Goal: Use online tool/utility: Use online tool/utility

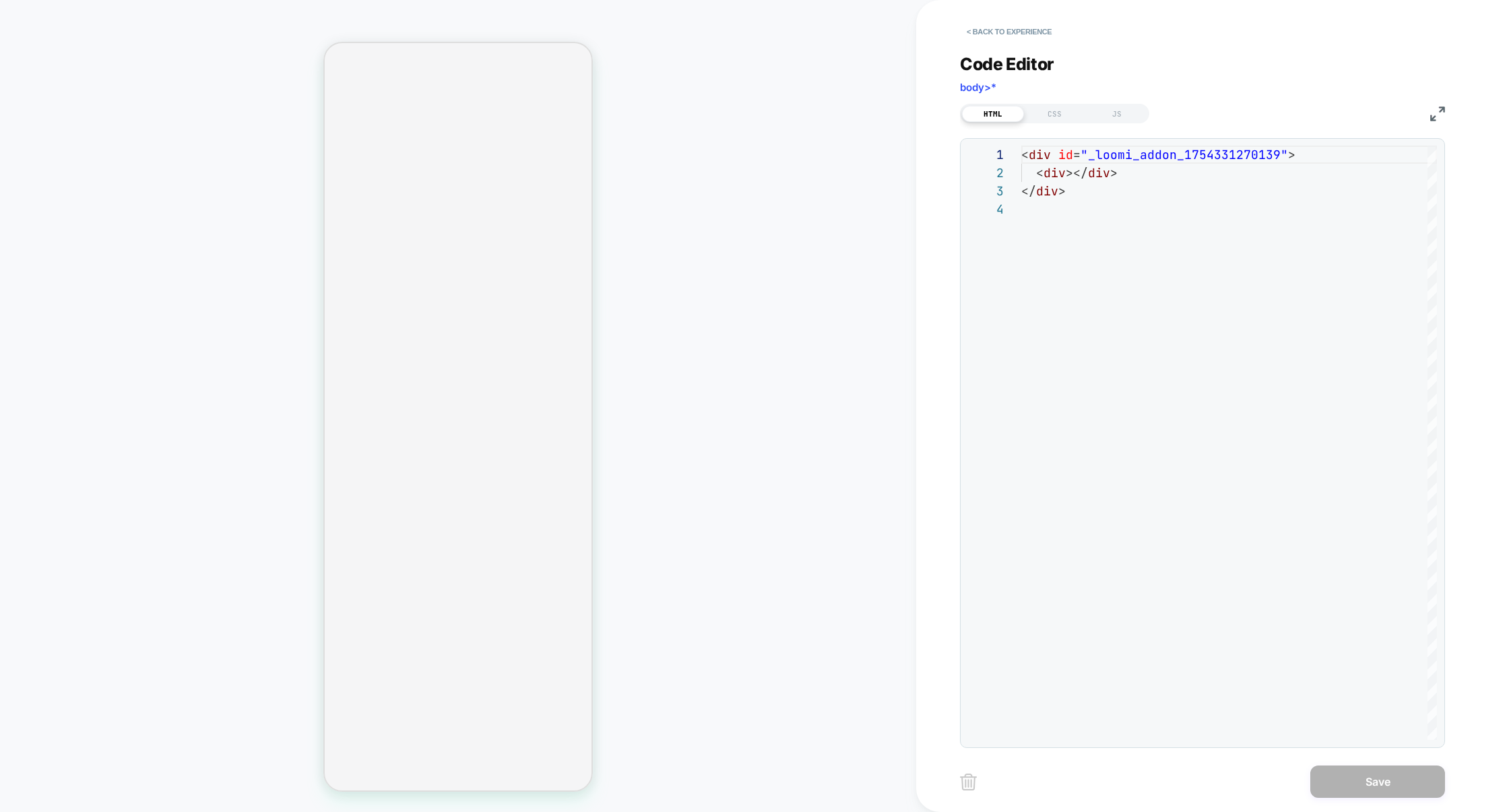
select select "**"
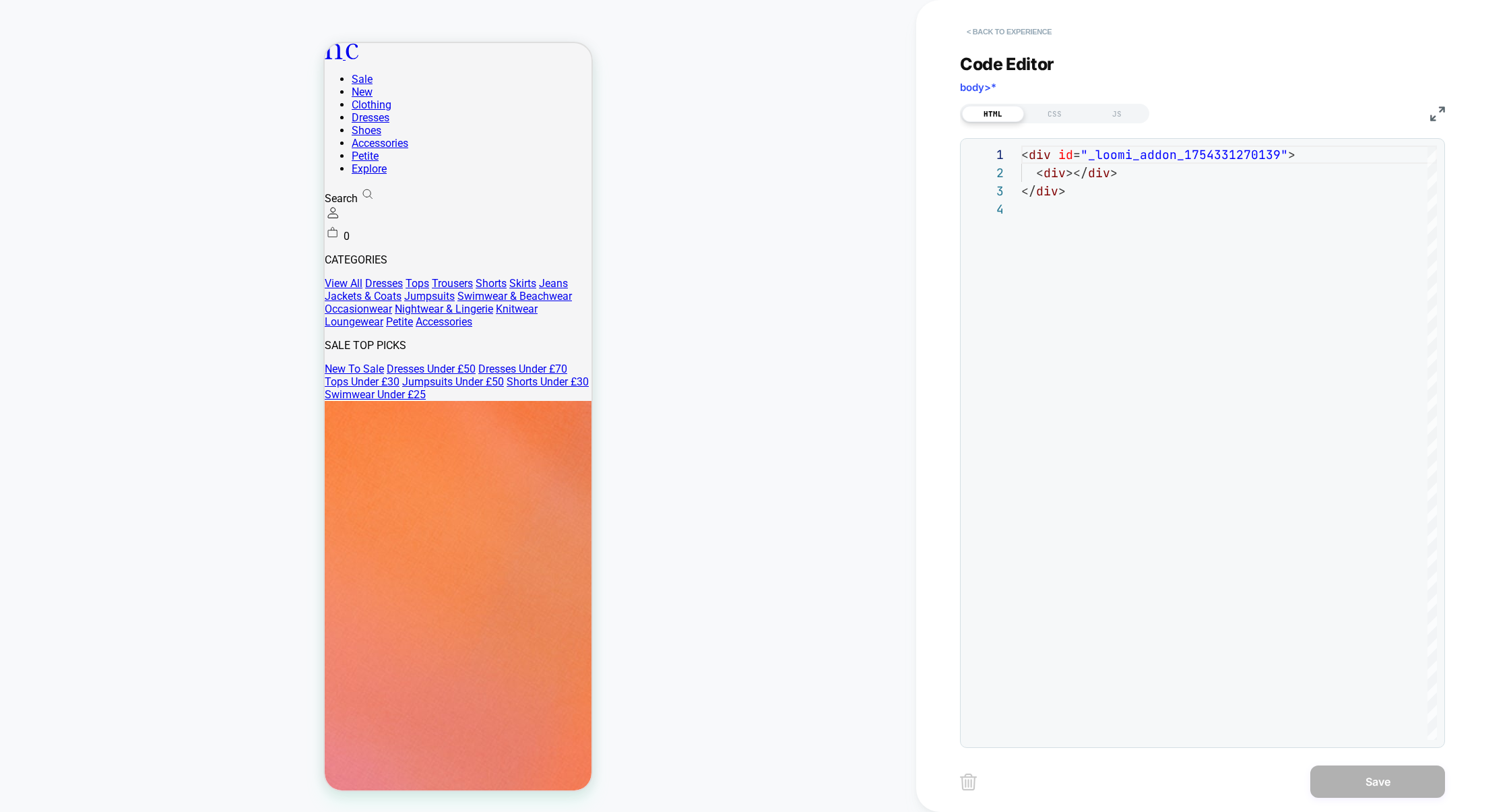
click at [987, 28] on button "< Back to experience" at bounding box center [1009, 31] width 98 height 21
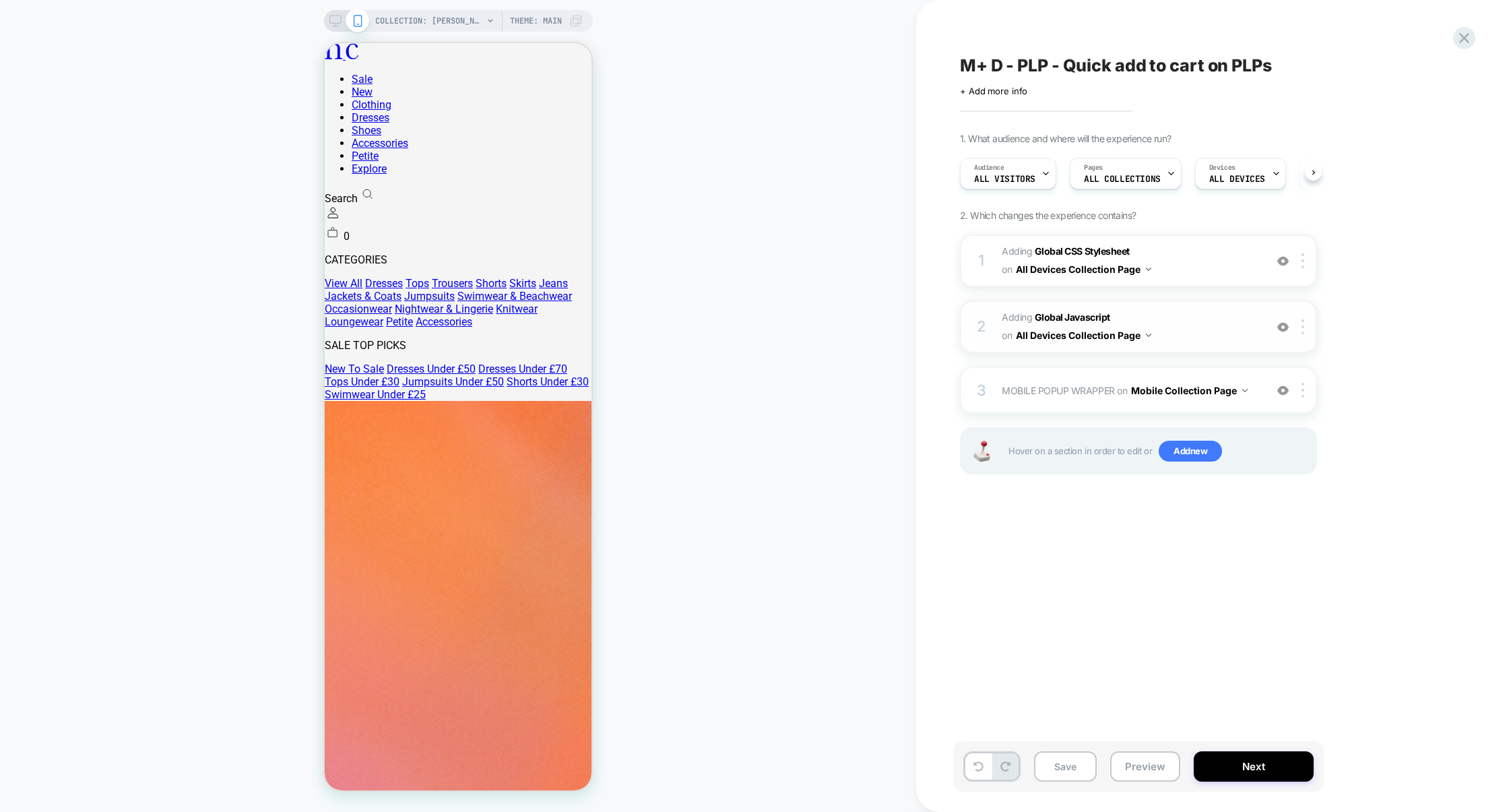
scroll to position [0, 1]
click at [1213, 269] on span "Adding Global CSS Stylesheet on All Devices Collection Page" at bounding box center [1130, 260] width 256 height 36
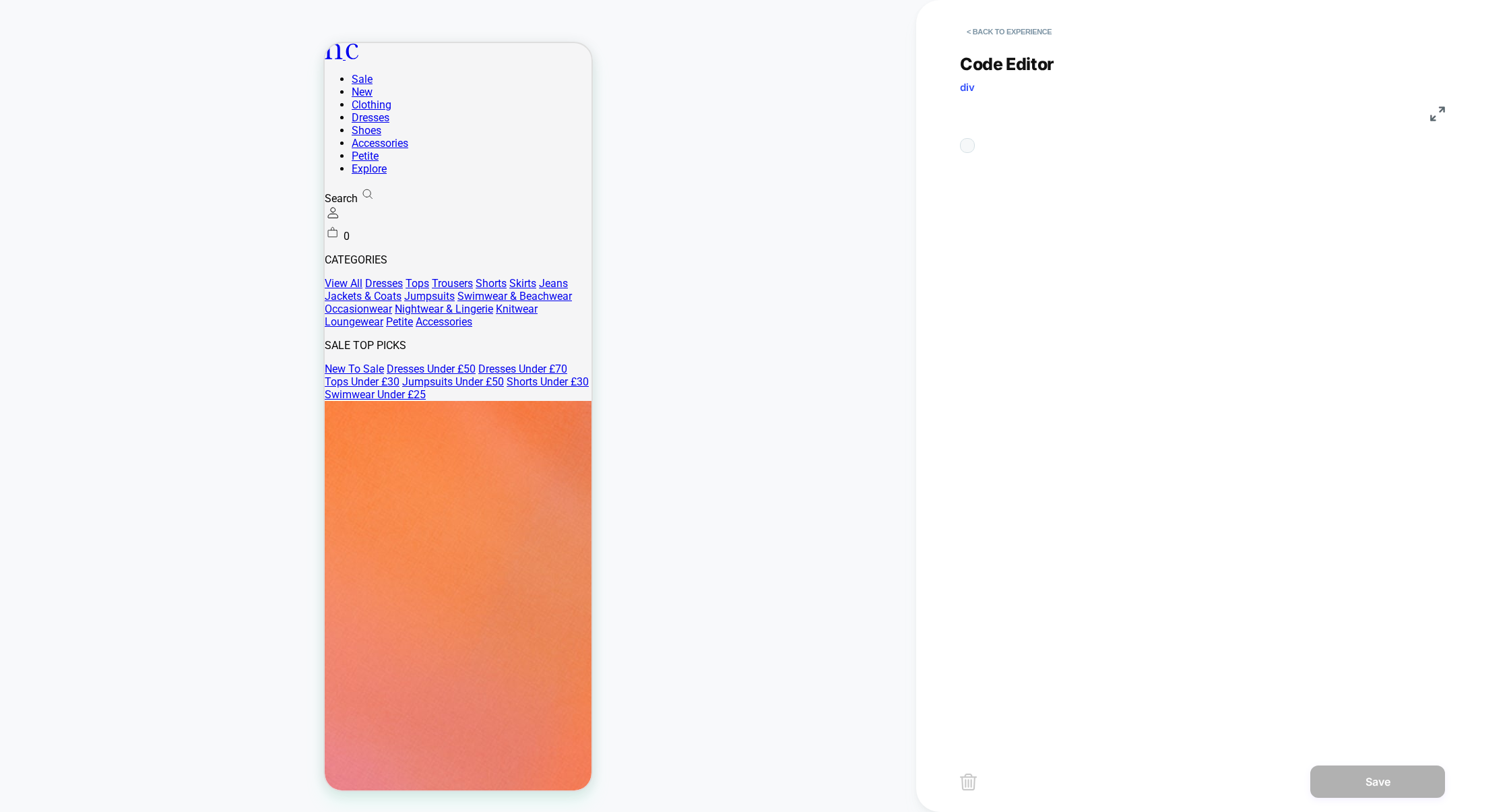
scroll to position [182, 0]
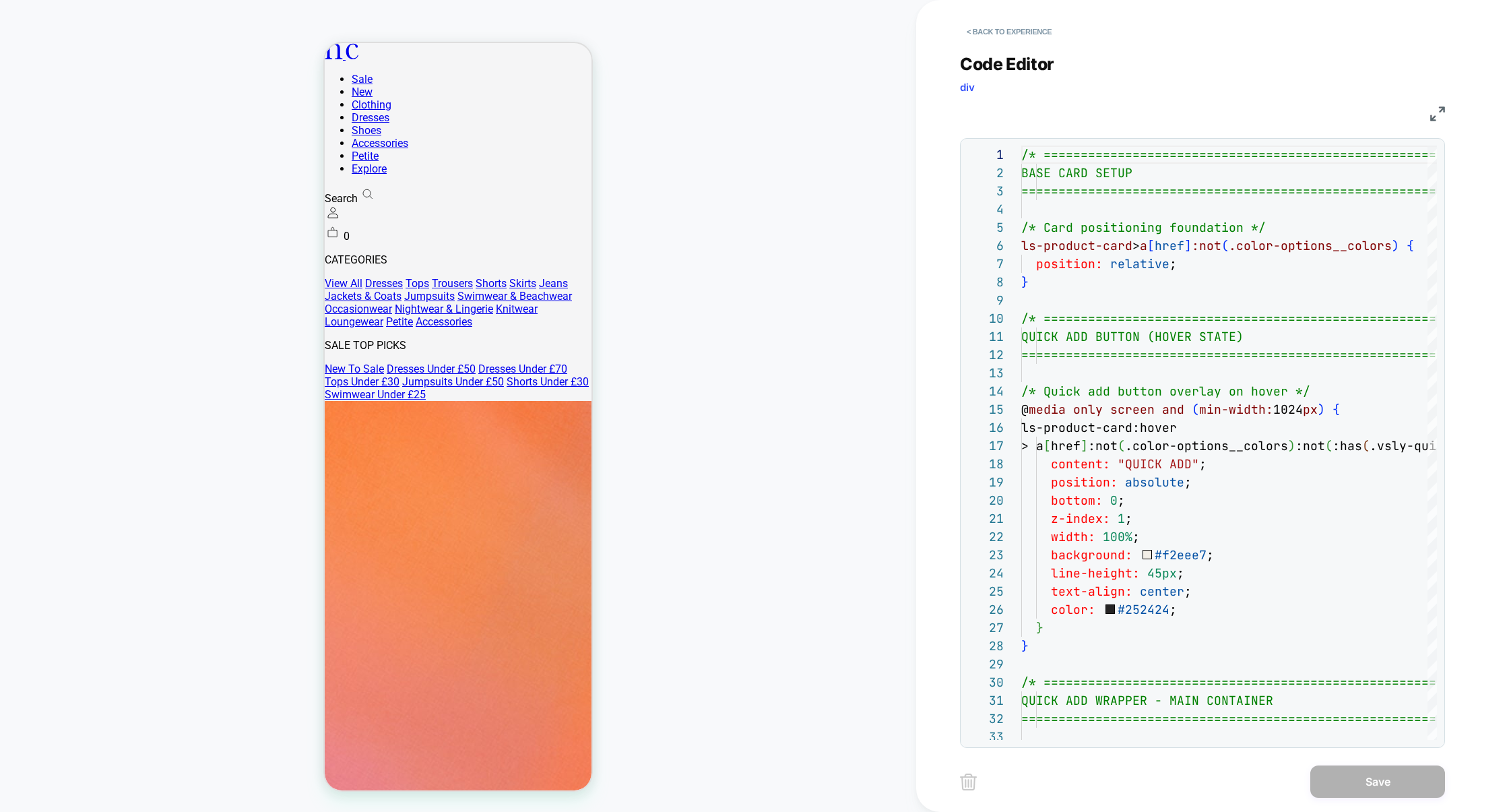
click at [1433, 119] on img at bounding box center [1437, 113] width 15 height 15
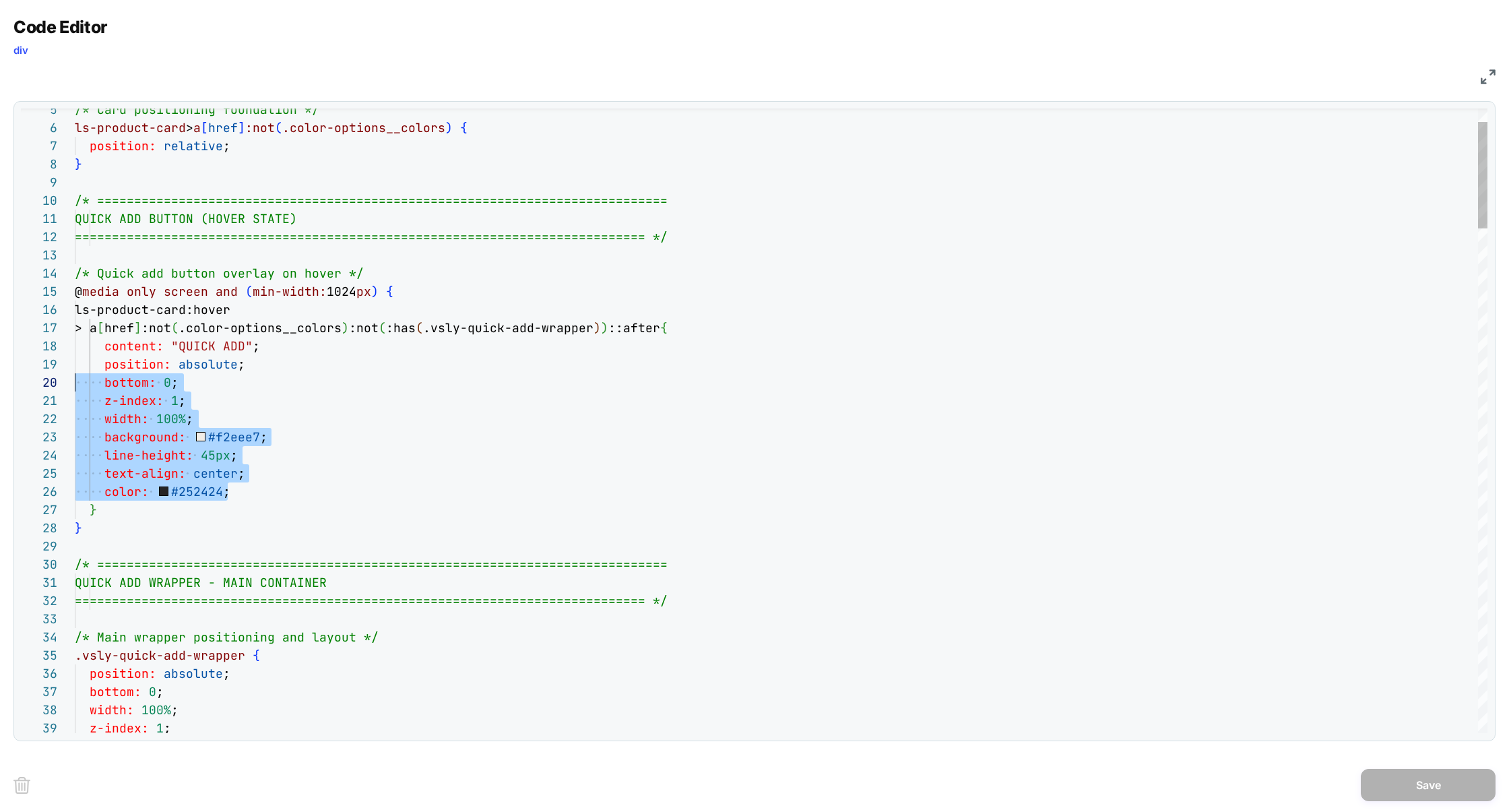
scroll to position [163, 0]
drag, startPoint x: 252, startPoint y: 493, endPoint x: 29, endPoint y: 381, distance: 249.5
click at [29, 381] on div "5 6 7 8 9 10 11 12 13 14 15 16 17 18 19 20 21 22 23 24 25 26 27 28 29 30 31 32 …" at bounding box center [754, 420] width 1467 height 625
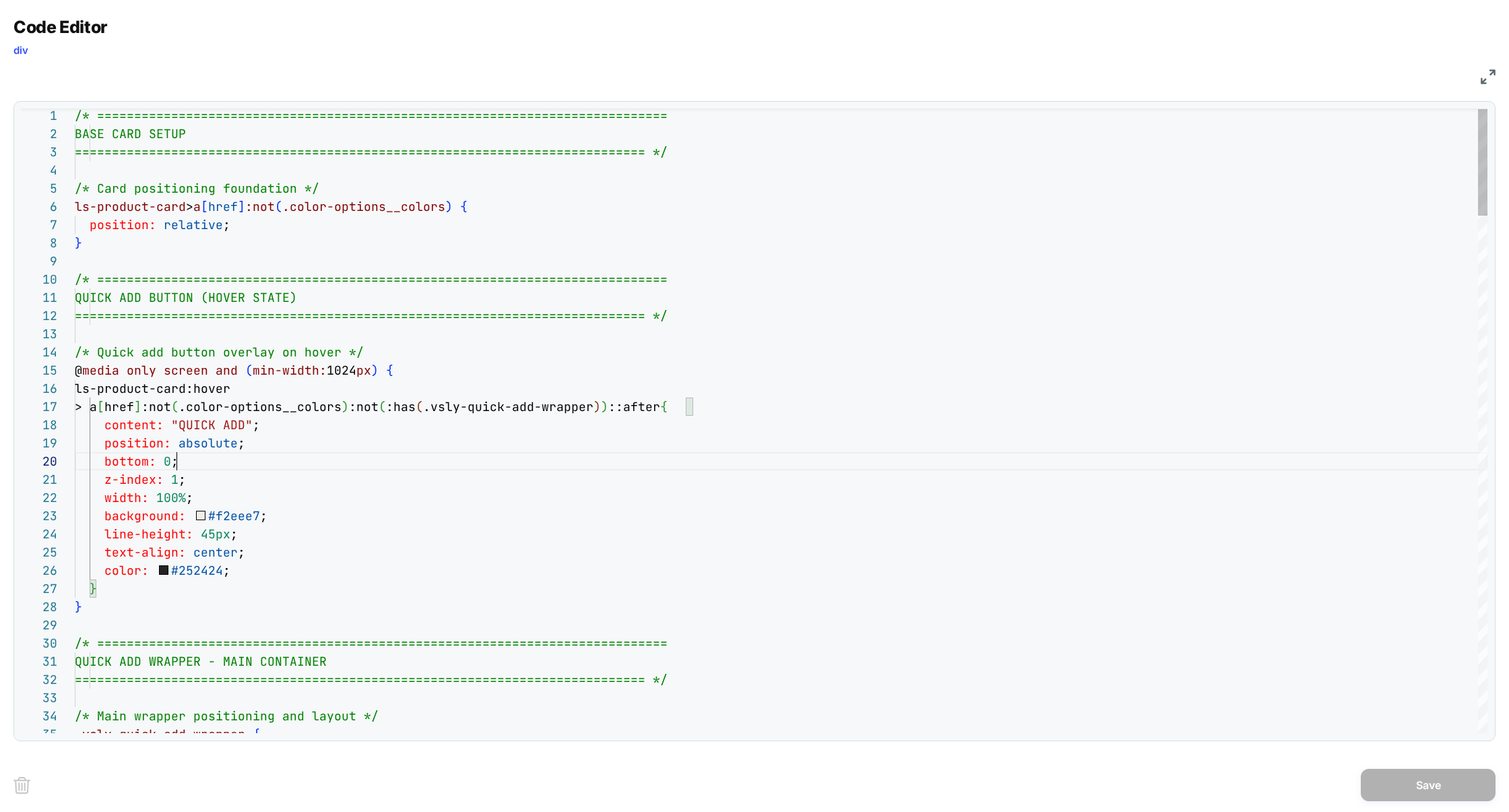
click at [1426, 120] on div "Next Match (Enter)" at bounding box center [1427, 119] width 11 height 11
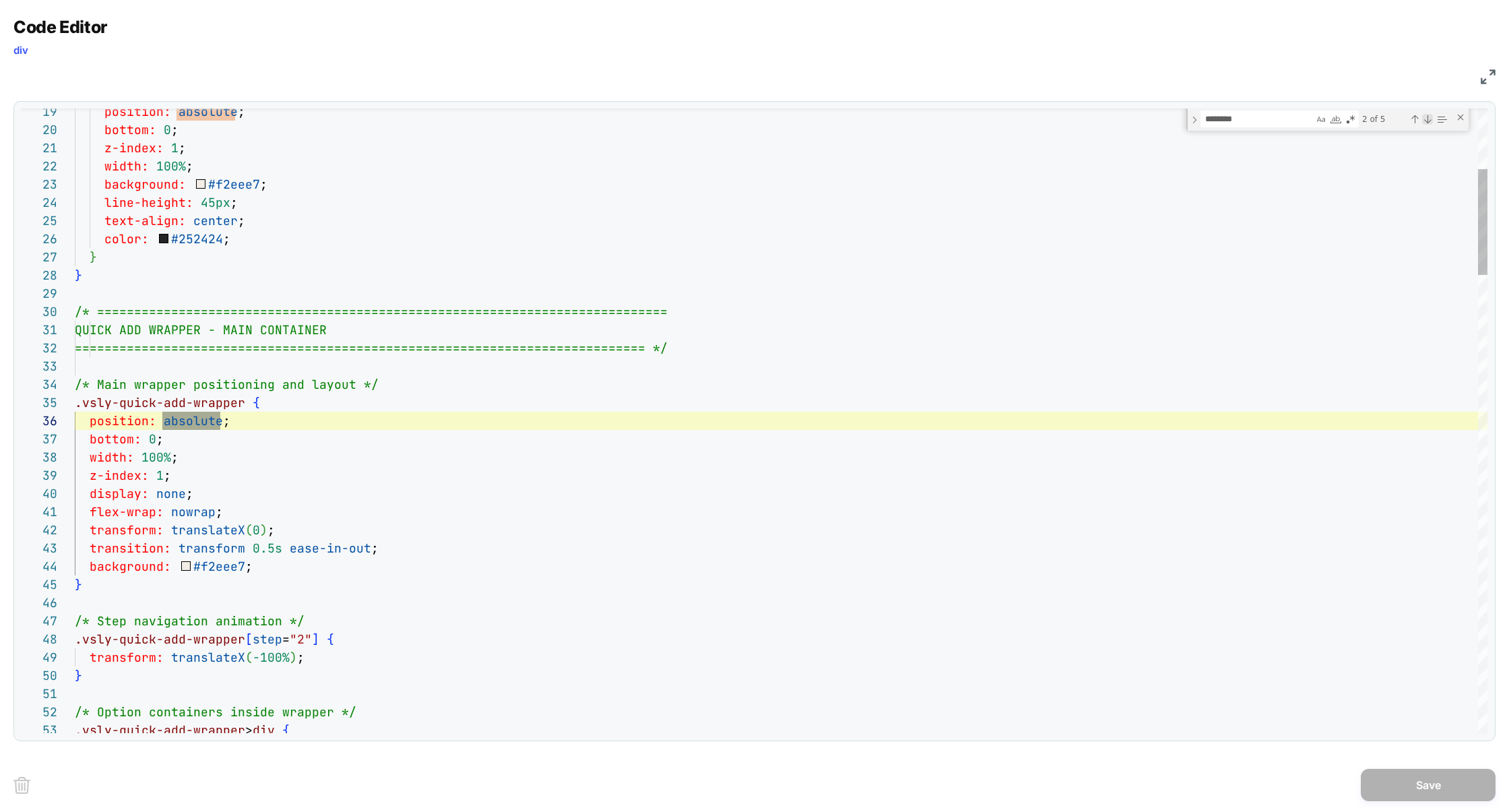
scroll to position [182, 145]
click at [1426, 120] on div "Next Match (Enter)" at bounding box center [1427, 119] width 11 height 11
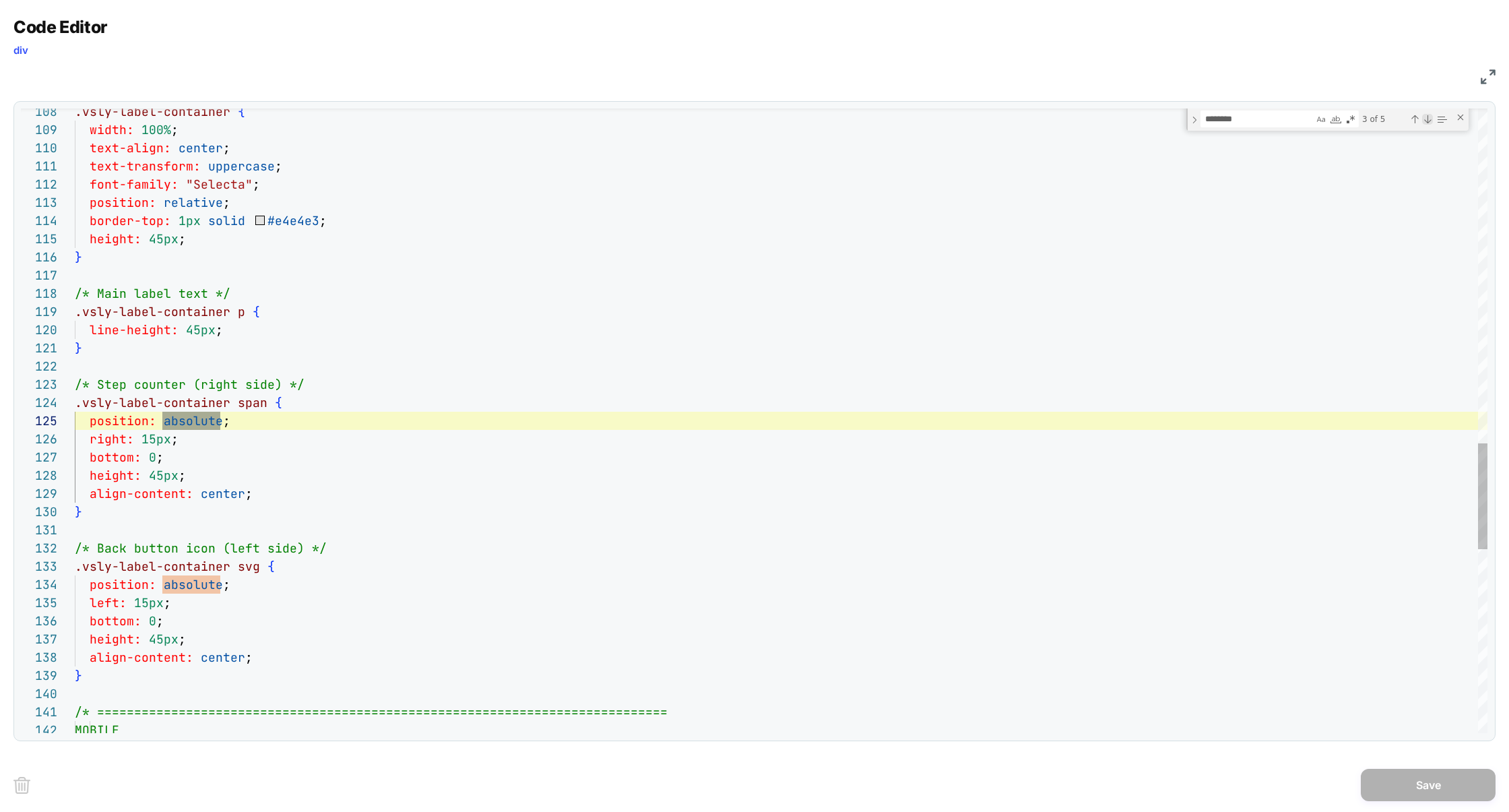
click at [1426, 120] on div "Next Match (Enter)" at bounding box center [1427, 119] width 11 height 11
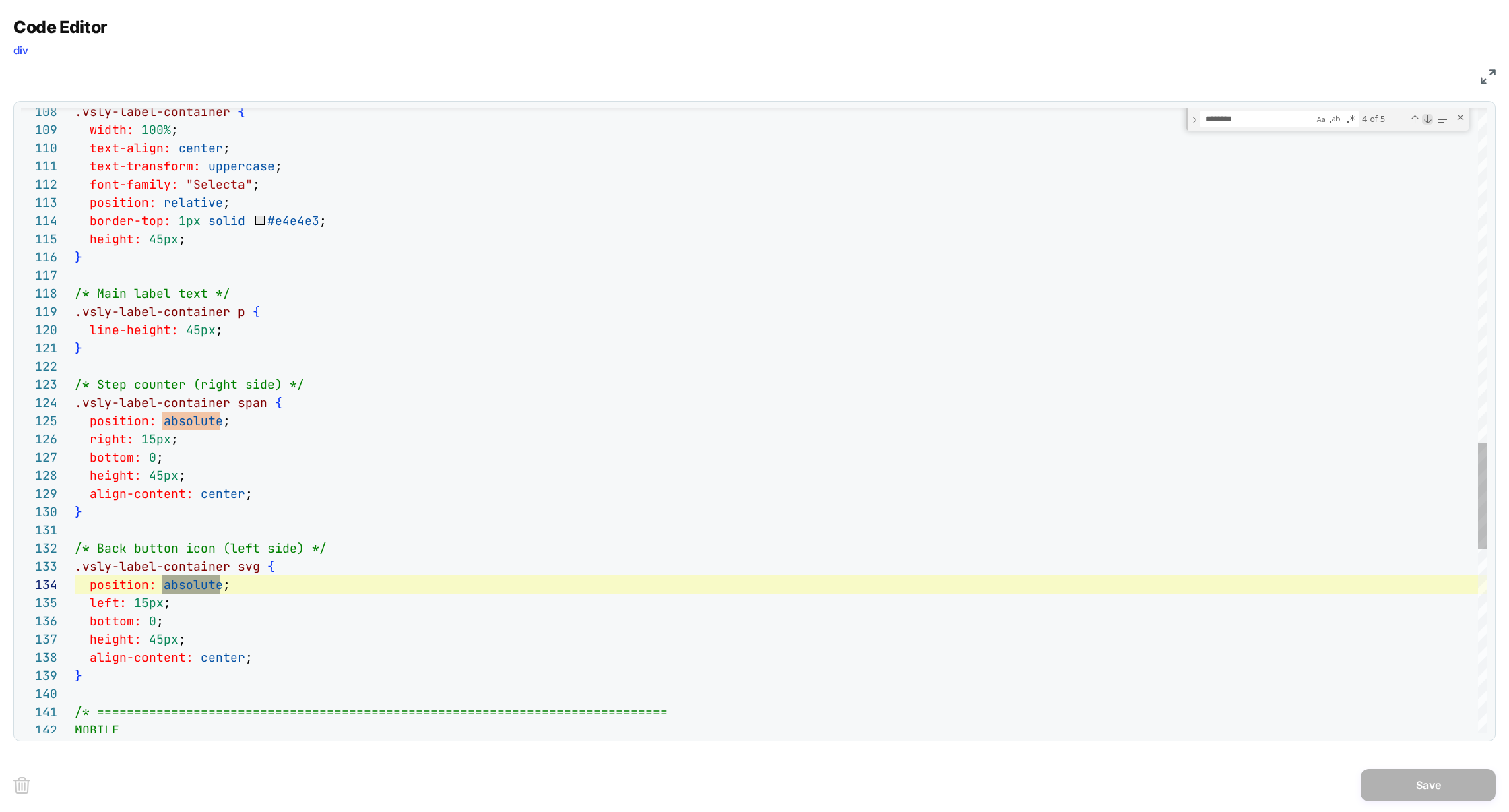
click at [1426, 120] on div "Next Match (Enter)" at bounding box center [1427, 119] width 11 height 11
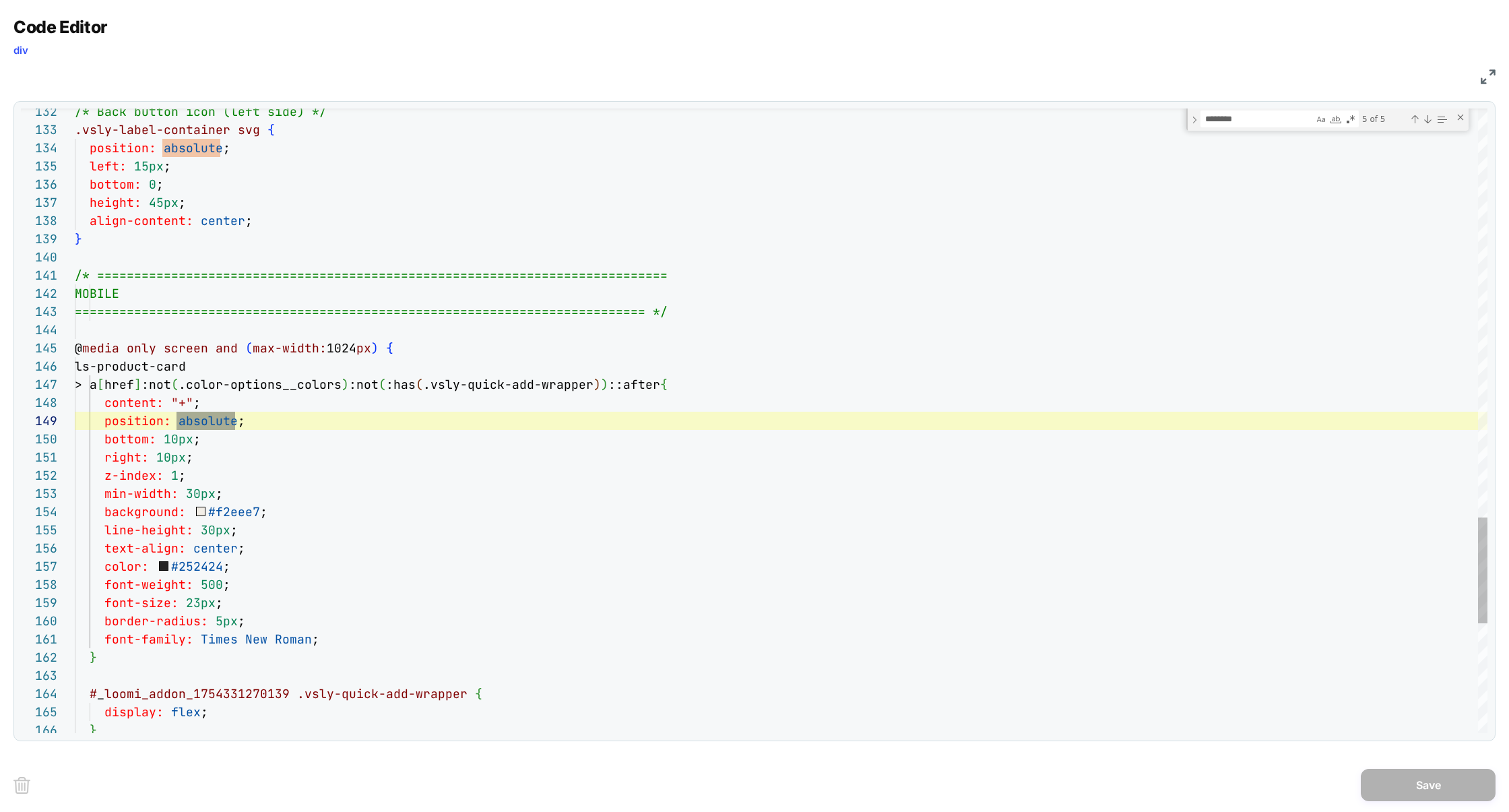
scroll to position [0, 240]
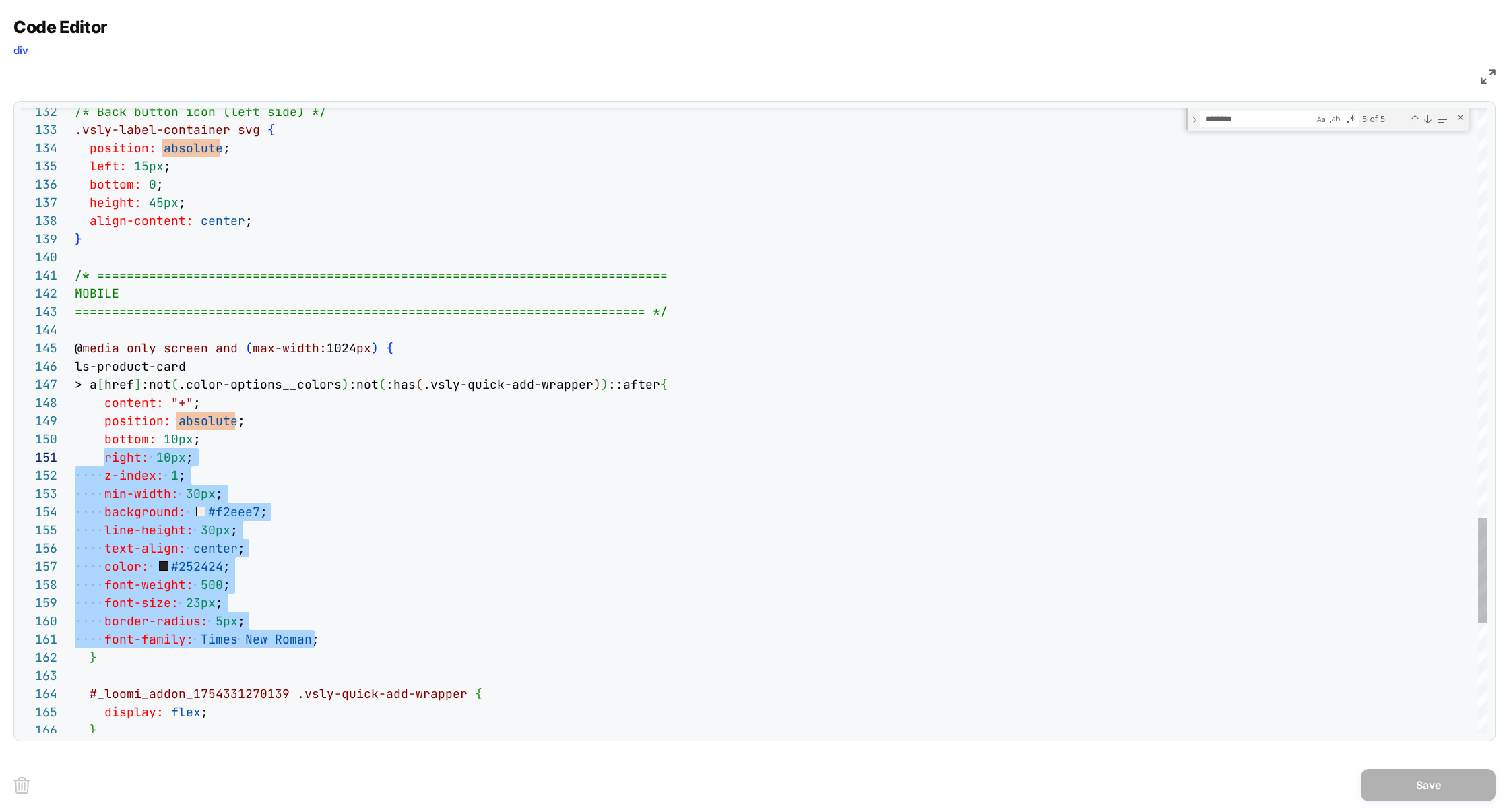
type textarea "**********"
drag, startPoint x: 344, startPoint y: 638, endPoint x: 73, endPoint y: 428, distance: 342.8
click at [1491, 77] on img at bounding box center [1488, 76] width 15 height 15
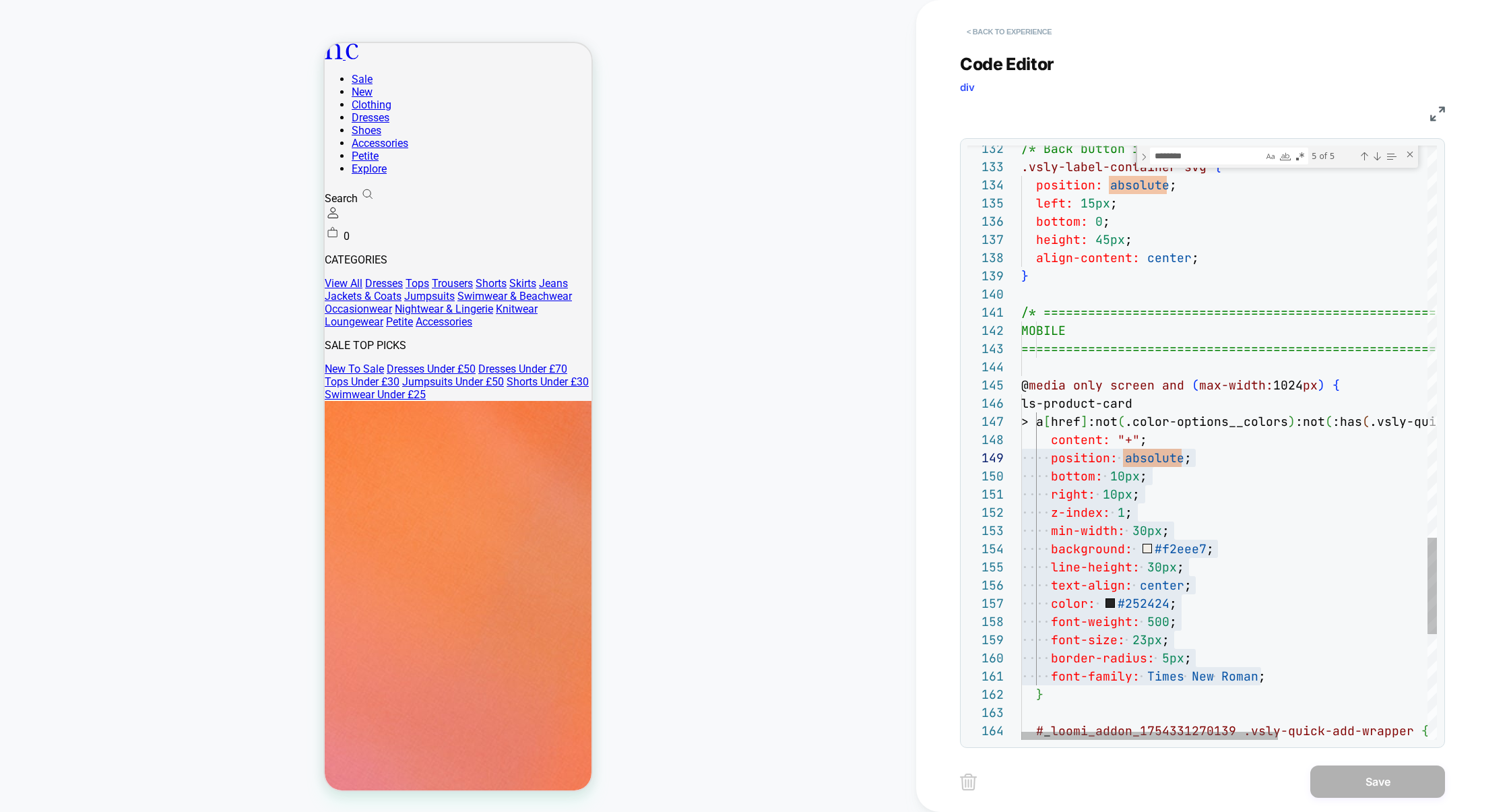
click at [1021, 35] on button "< Back to experience" at bounding box center [1009, 31] width 98 height 21
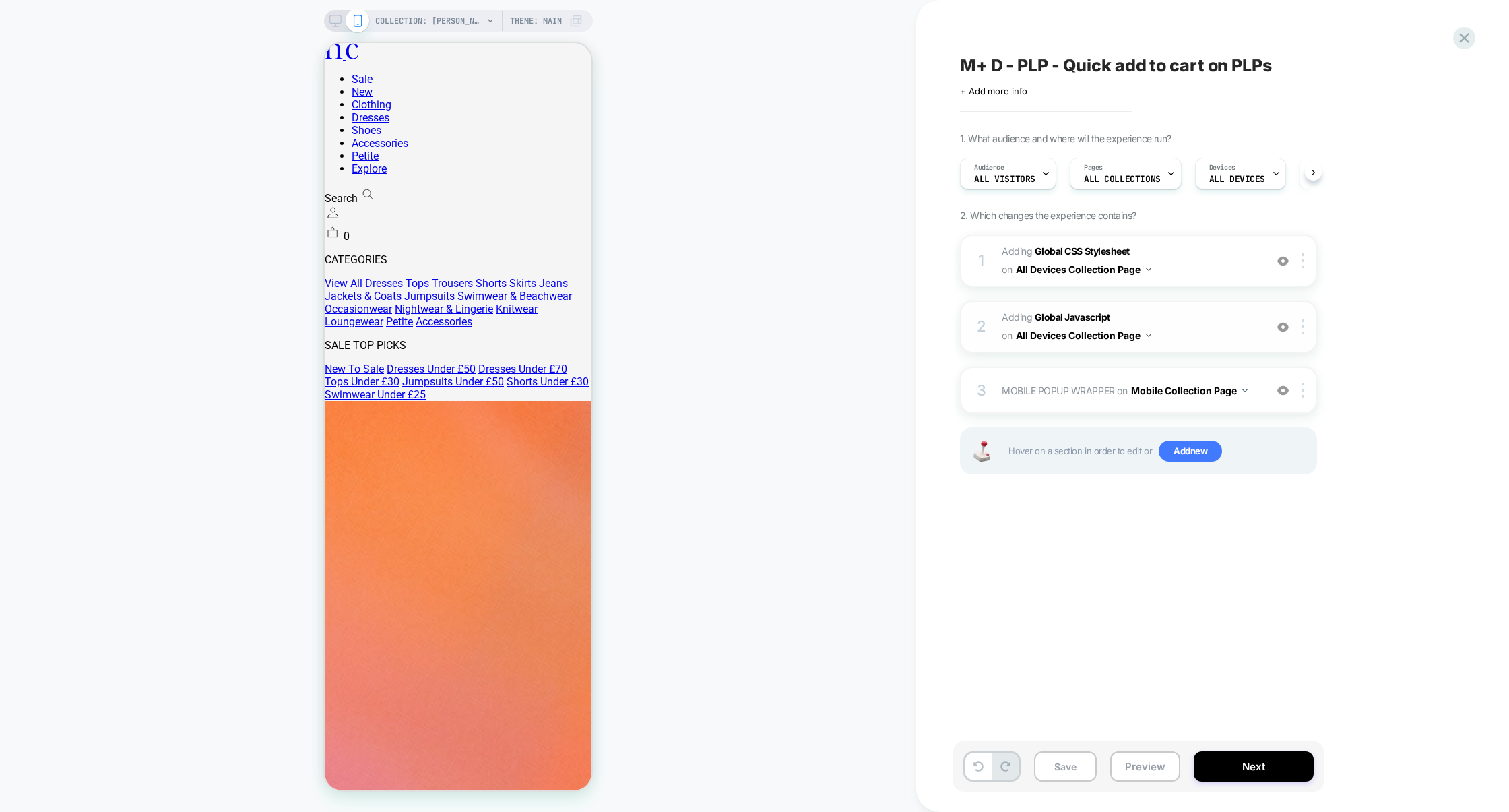
scroll to position [0, 1]
click at [1054, 401] on div "3 MOBILE POPUP WRAPPER Adding Code Block AFTER body>* on Mobile Collection Page…" at bounding box center [1139, 390] width 357 height 47
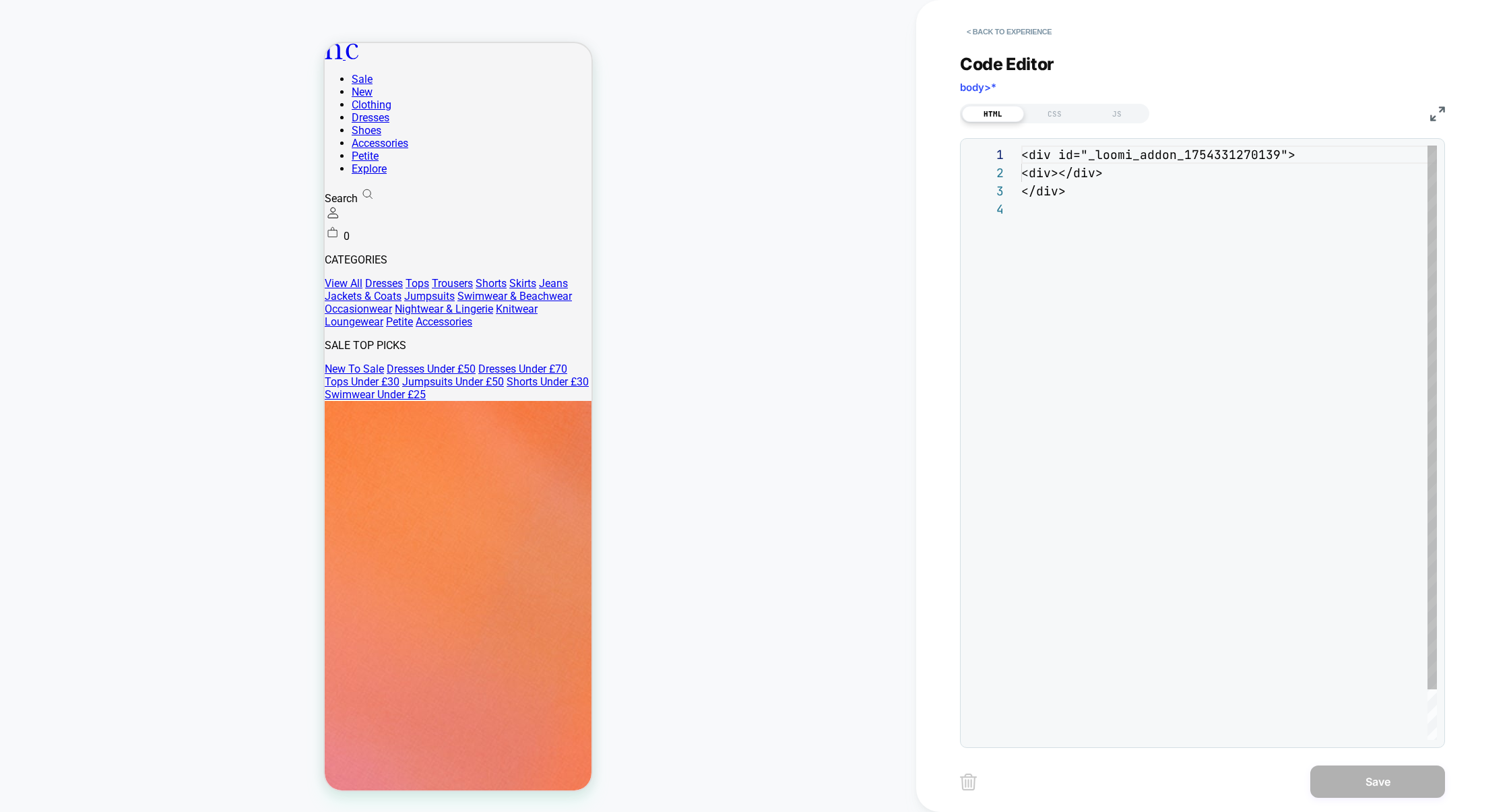
scroll to position [55, 0]
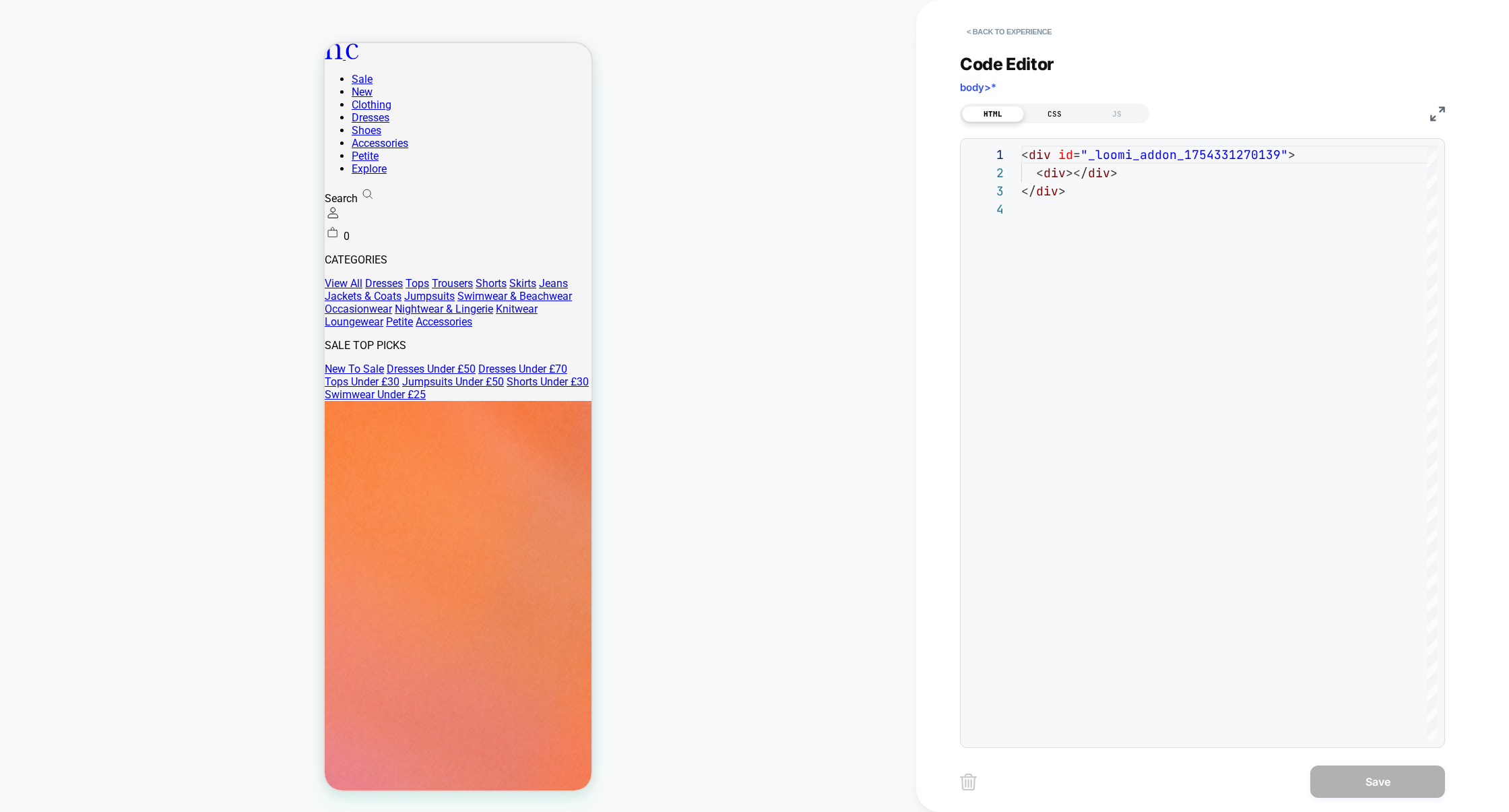
click at [1060, 119] on div "CSS" at bounding box center [1056, 114] width 62 height 17
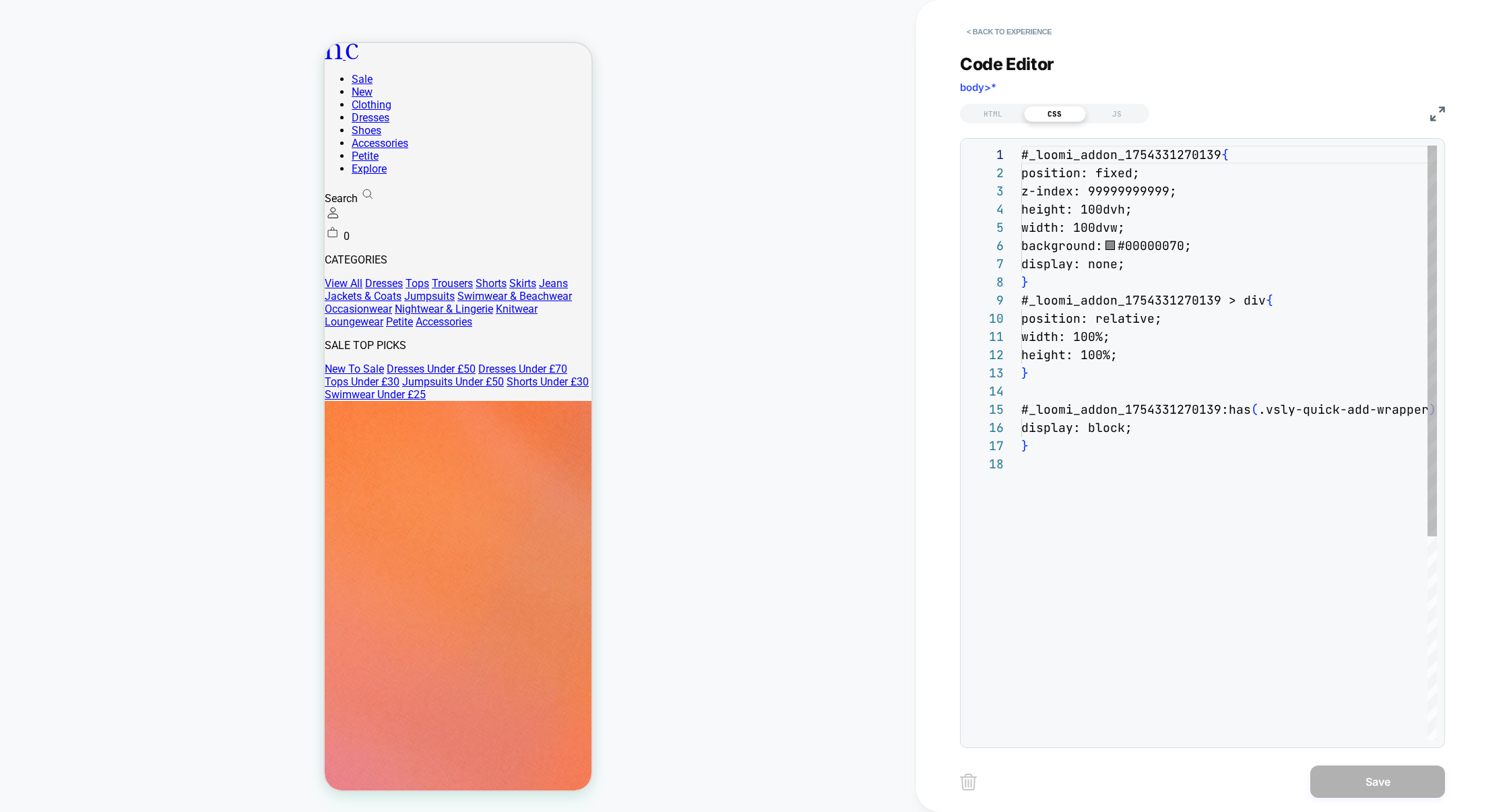
scroll to position [182, 0]
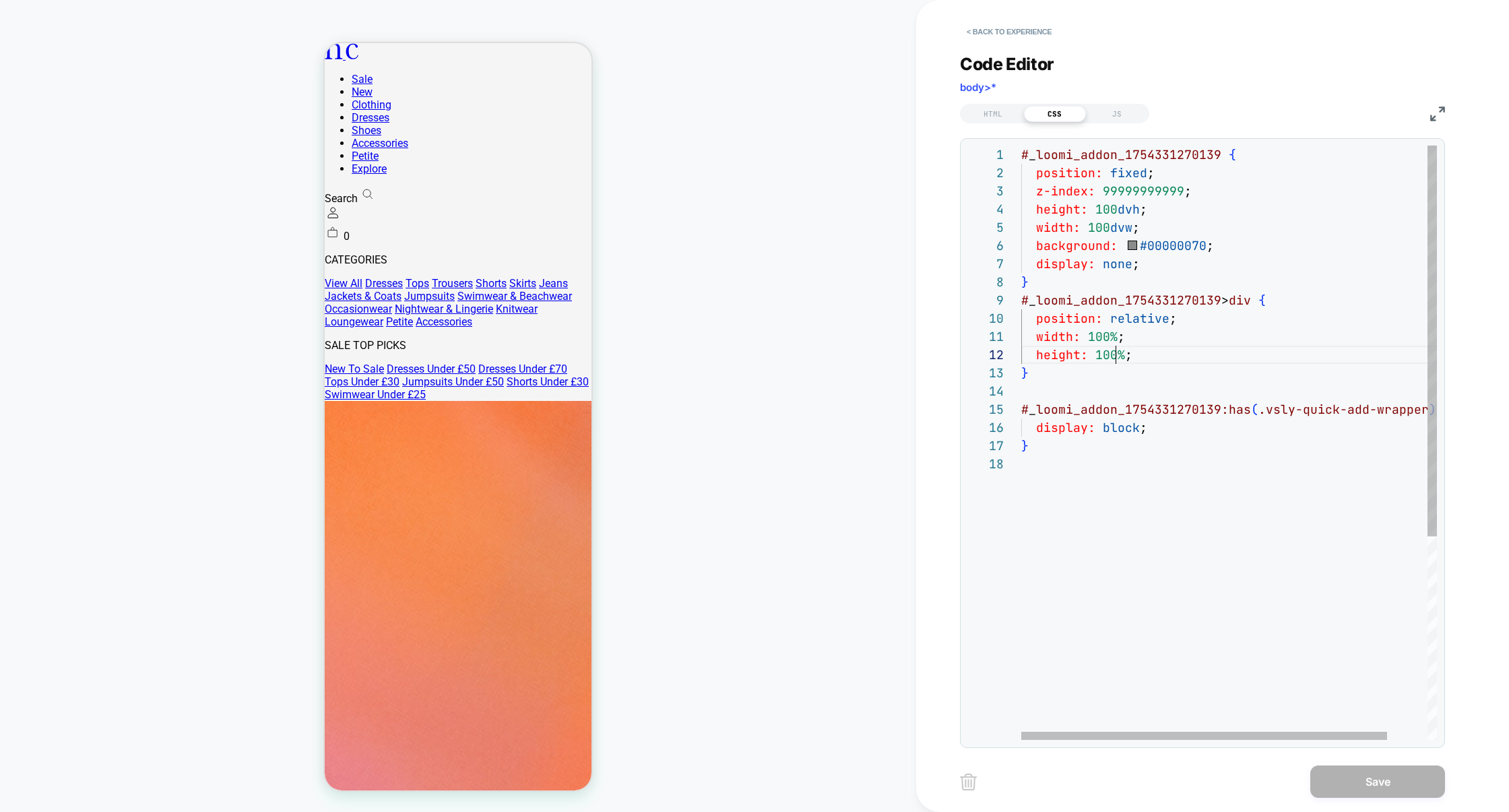
click at [1117, 361] on div "# _ loomi_addon_1754331270139 { position: fixed ; z-index: 99999999999 ; height…" at bounding box center [1252, 597] width 461 height 904
type textarea "**********"
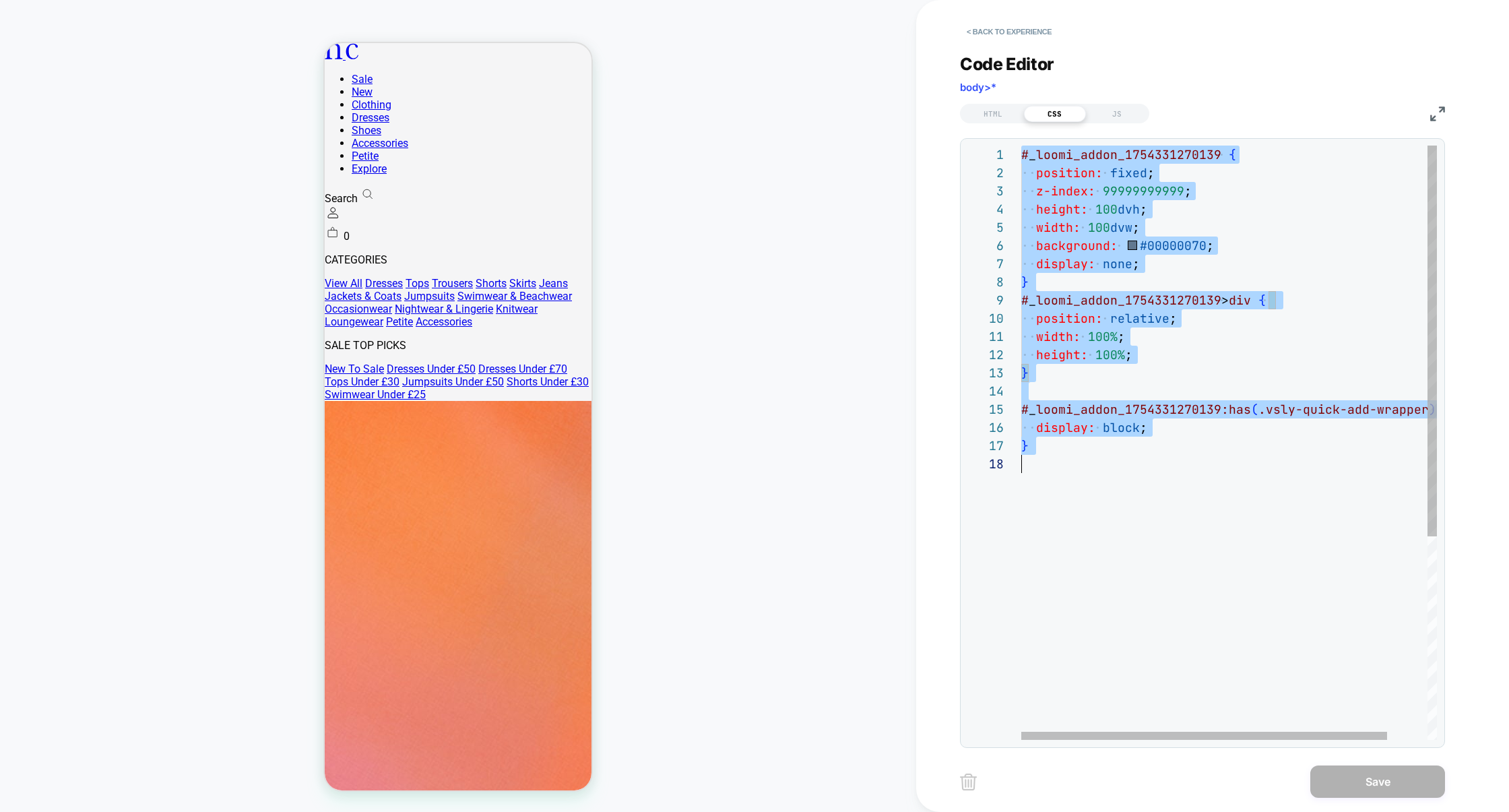
scroll to position [0, 0]
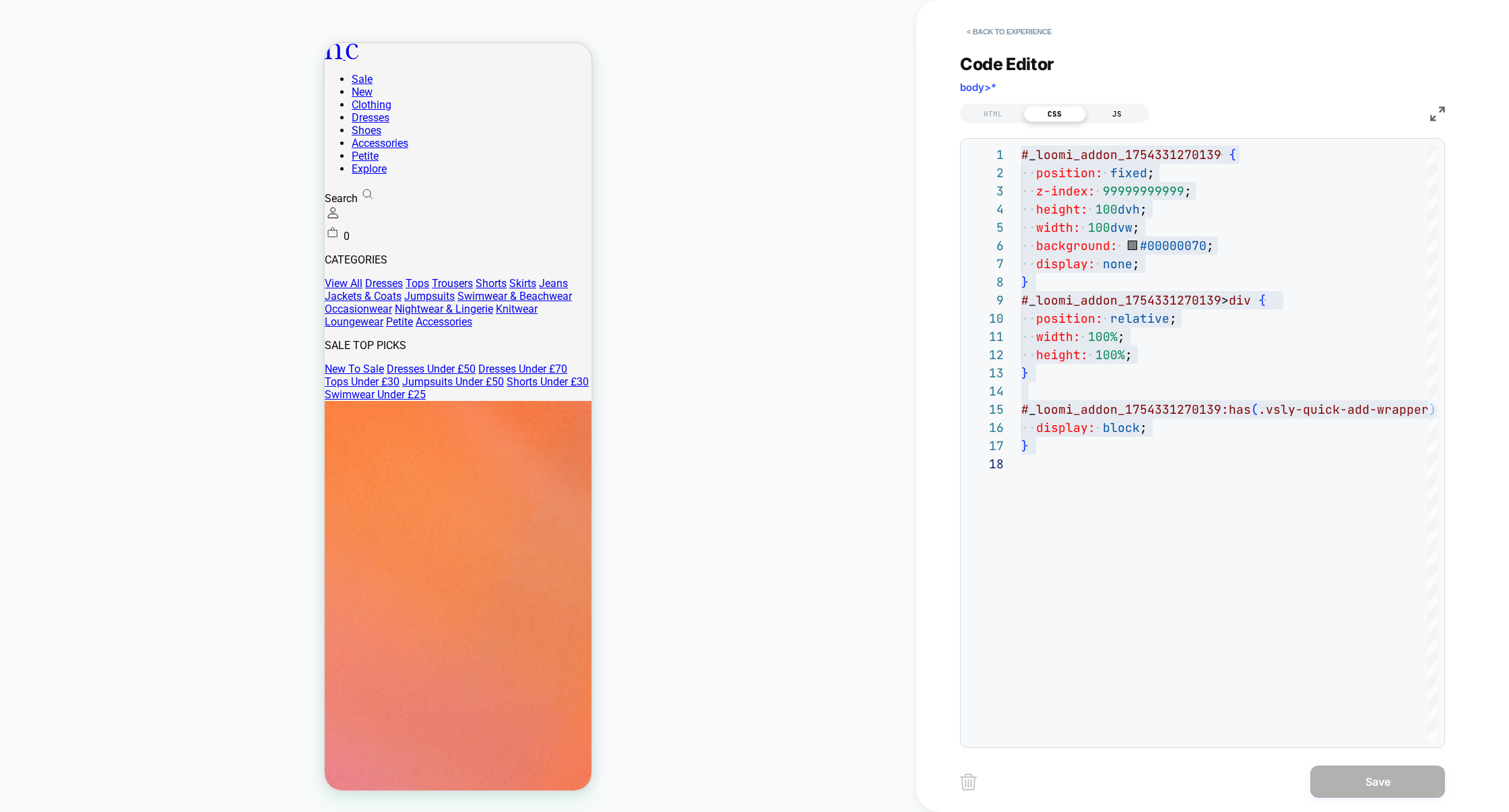
click at [1111, 118] on div "JS" at bounding box center [1117, 114] width 62 height 17
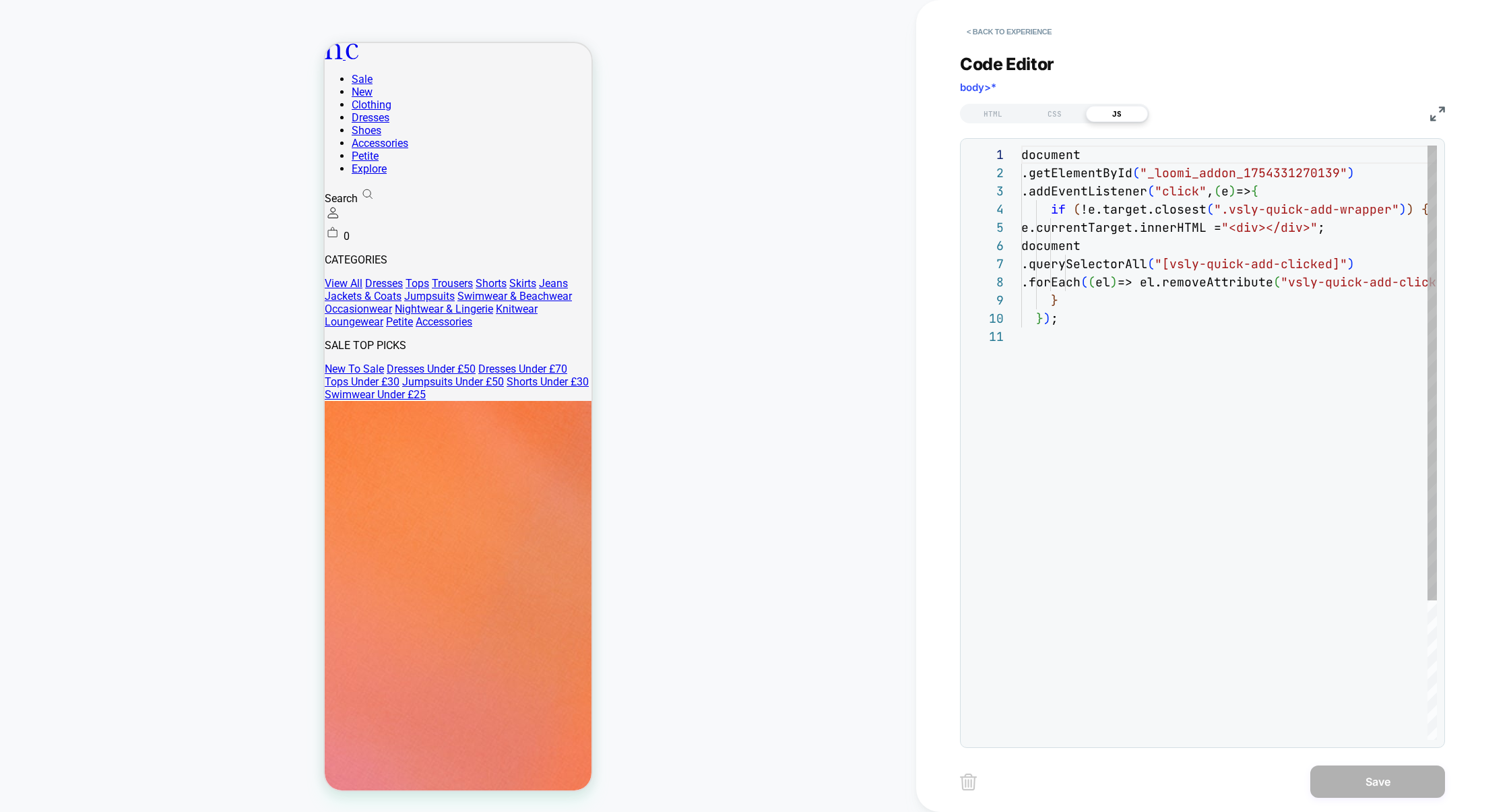
scroll to position [182, 0]
click at [1439, 116] on img at bounding box center [1437, 113] width 15 height 15
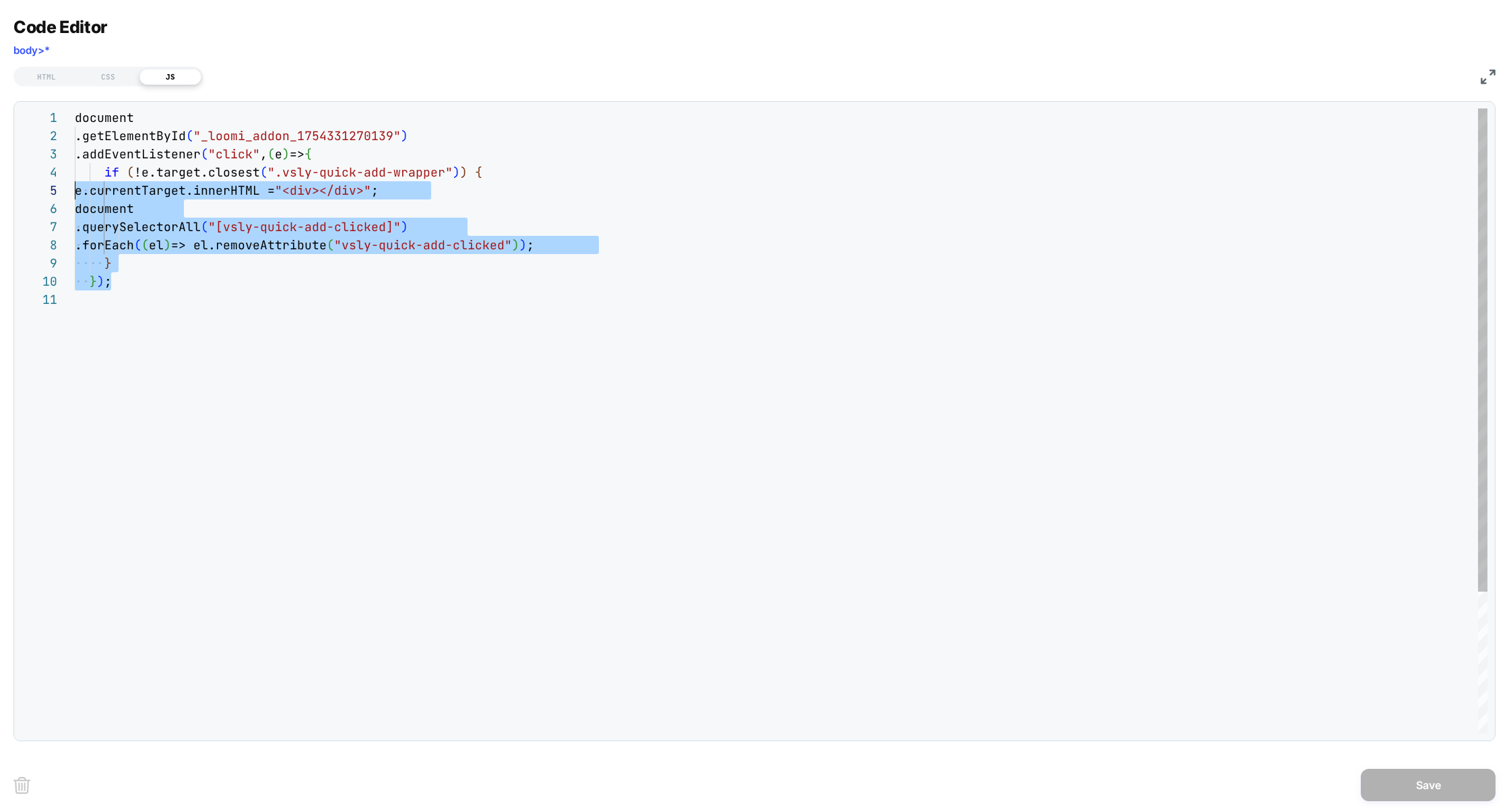
scroll to position [0, 0]
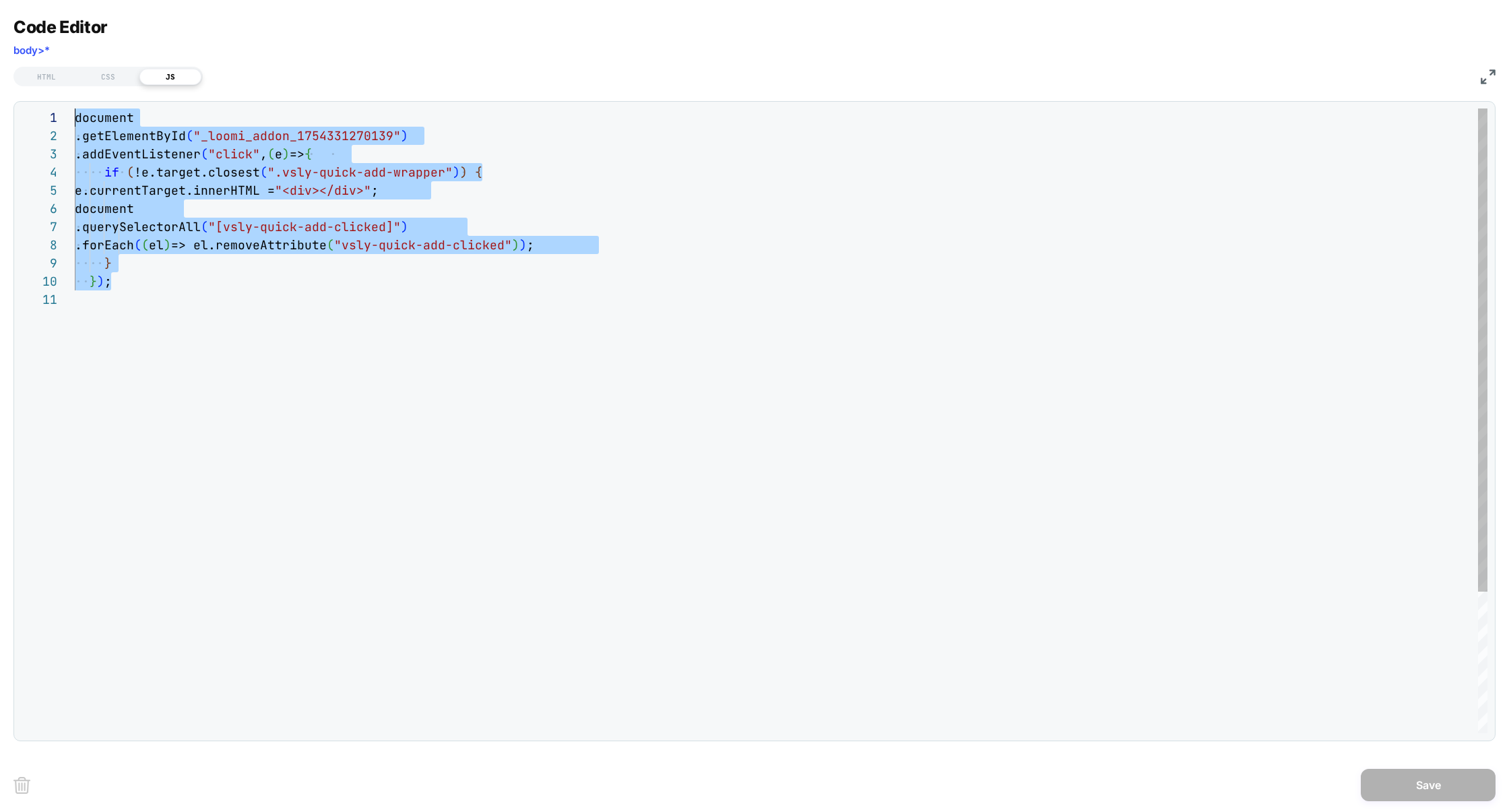
drag, startPoint x: 158, startPoint y: 289, endPoint x: 1, endPoint y: 103, distance: 243.4
click at [75, 108] on div "document .getElementById ( "_loomi_addon_1754331270139" ) .addEventListener ( "…" at bounding box center [782, 511] width 1413 height 806
click at [168, 196] on div "document .getElementById ( "_loomi_addon_1754331270139" ) .addEventListener ( "…" at bounding box center [782, 511] width 1413 height 806
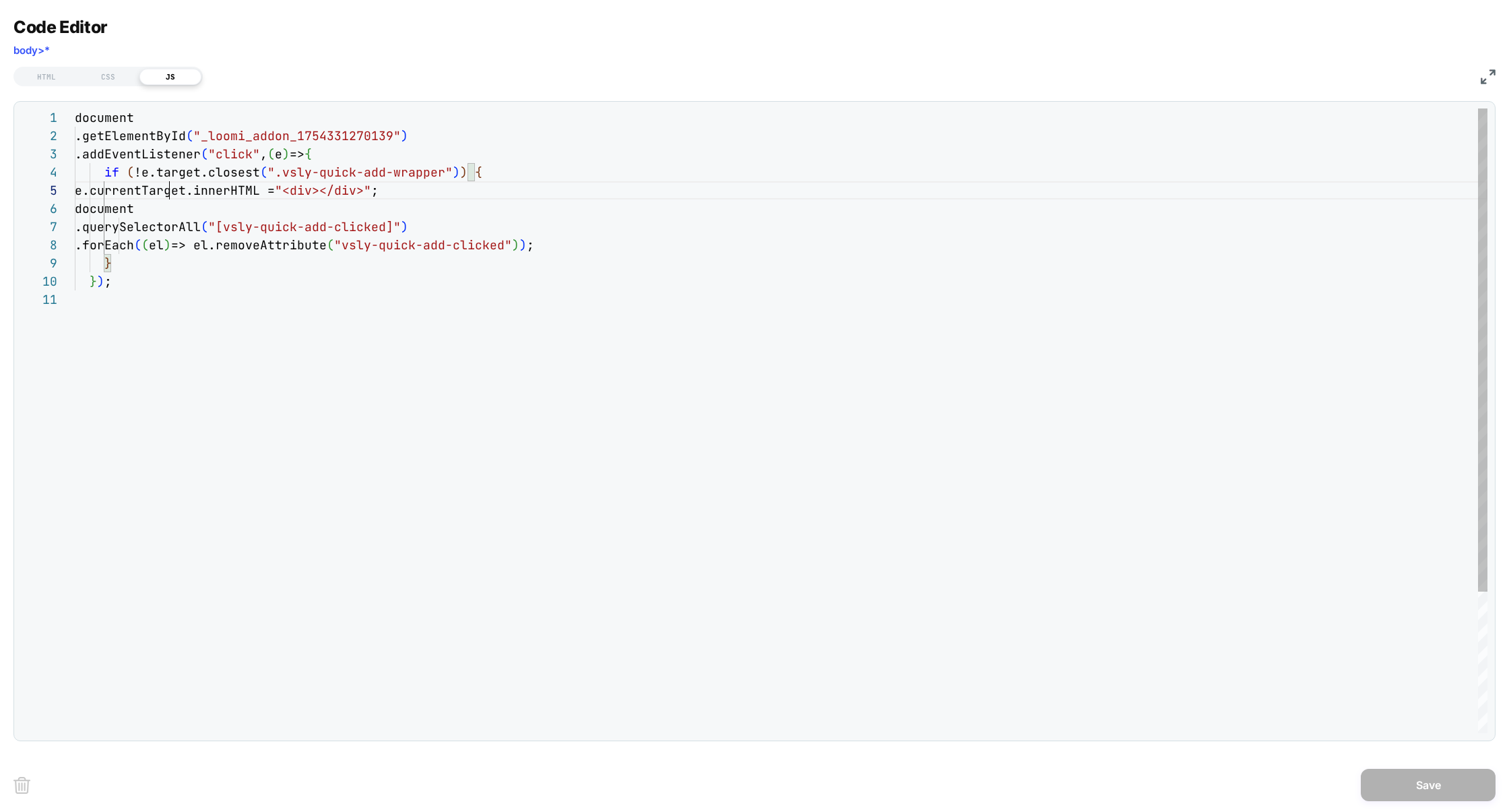
scroll to position [73, 152]
click at [168, 196] on div "document .getElementById ( "_loomi_addon_1754331270139" ) .addEventListener ( "…" at bounding box center [782, 511] width 1413 height 806
click at [121, 78] on div "CSS" at bounding box center [108, 77] width 62 height 17
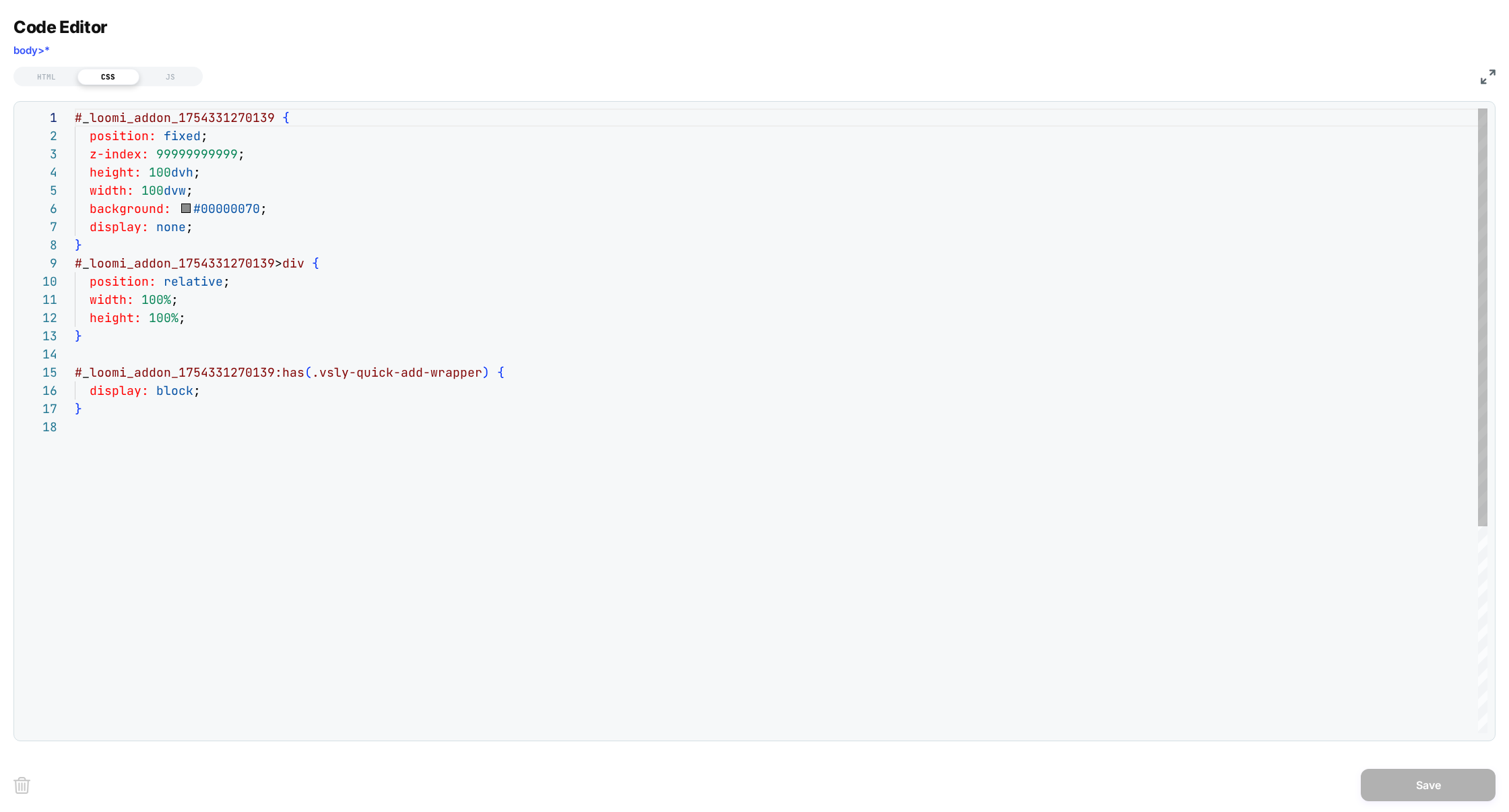
scroll to position [182, 0]
click at [1491, 83] on img at bounding box center [1488, 76] width 15 height 15
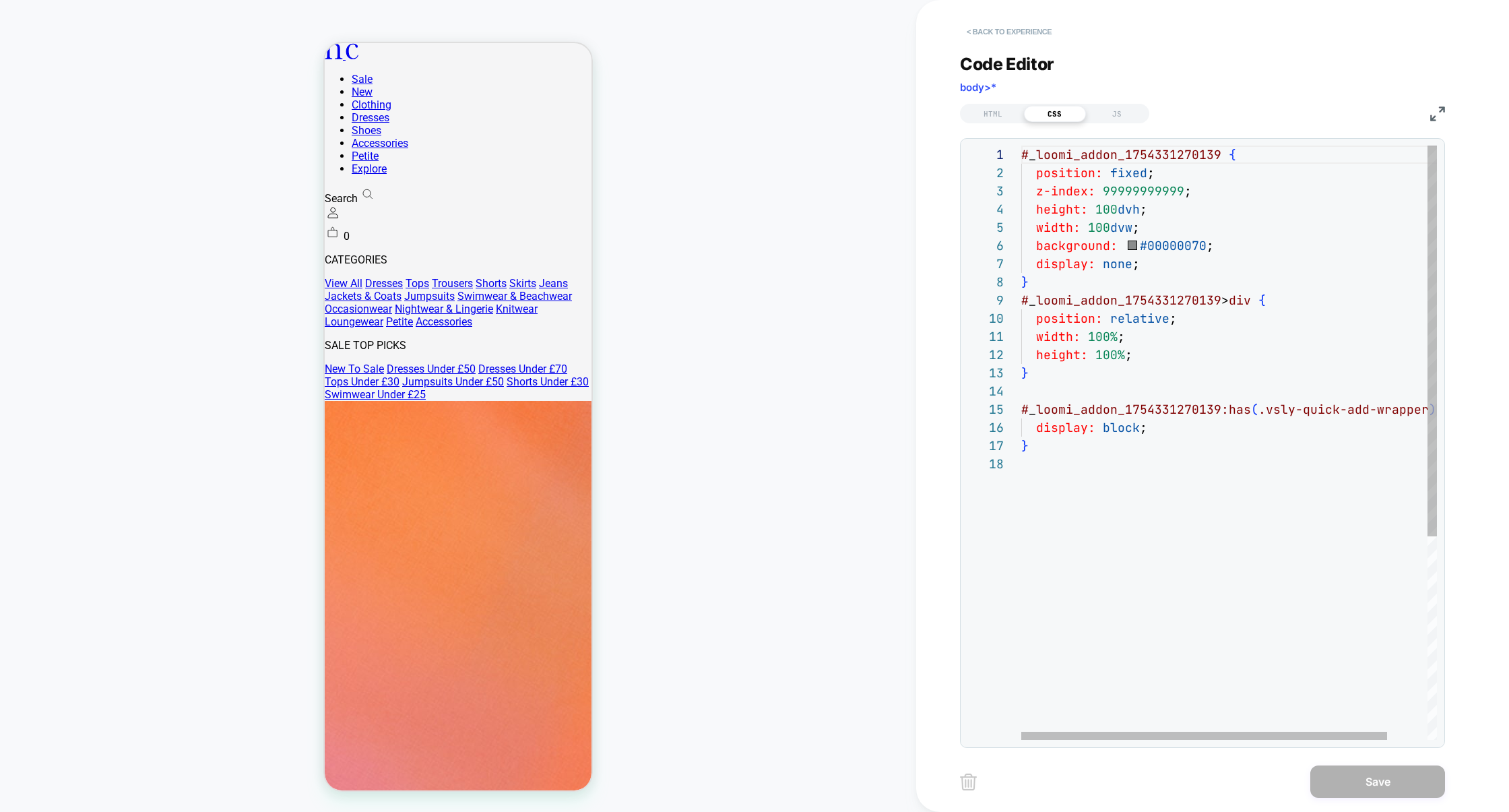
click at [1025, 27] on button "< Back to experience" at bounding box center [1009, 31] width 98 height 21
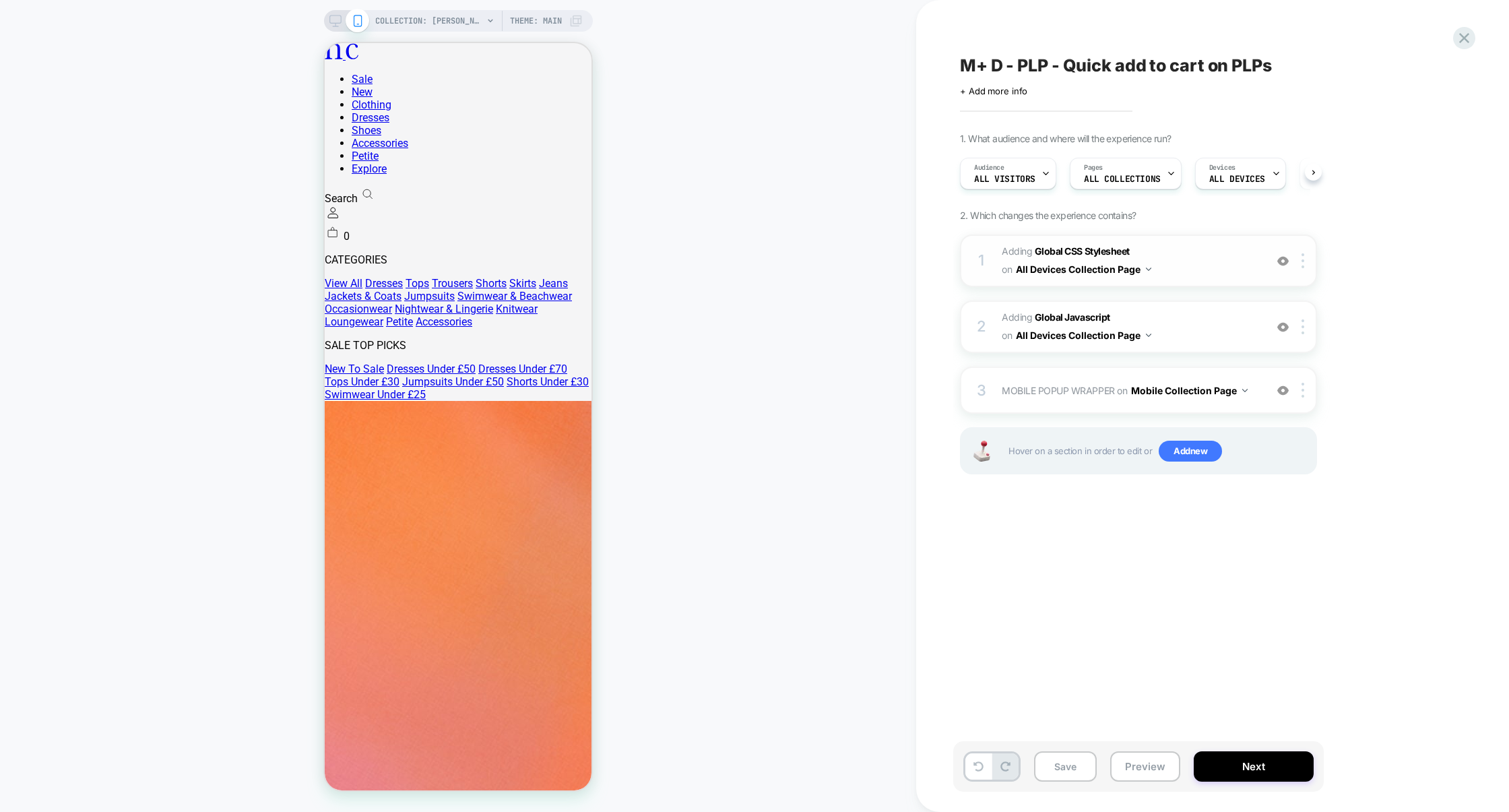
scroll to position [0, 1]
click at [1206, 273] on span "Adding Global CSS Stylesheet on All Devices Collection Page" at bounding box center [1130, 260] width 256 height 36
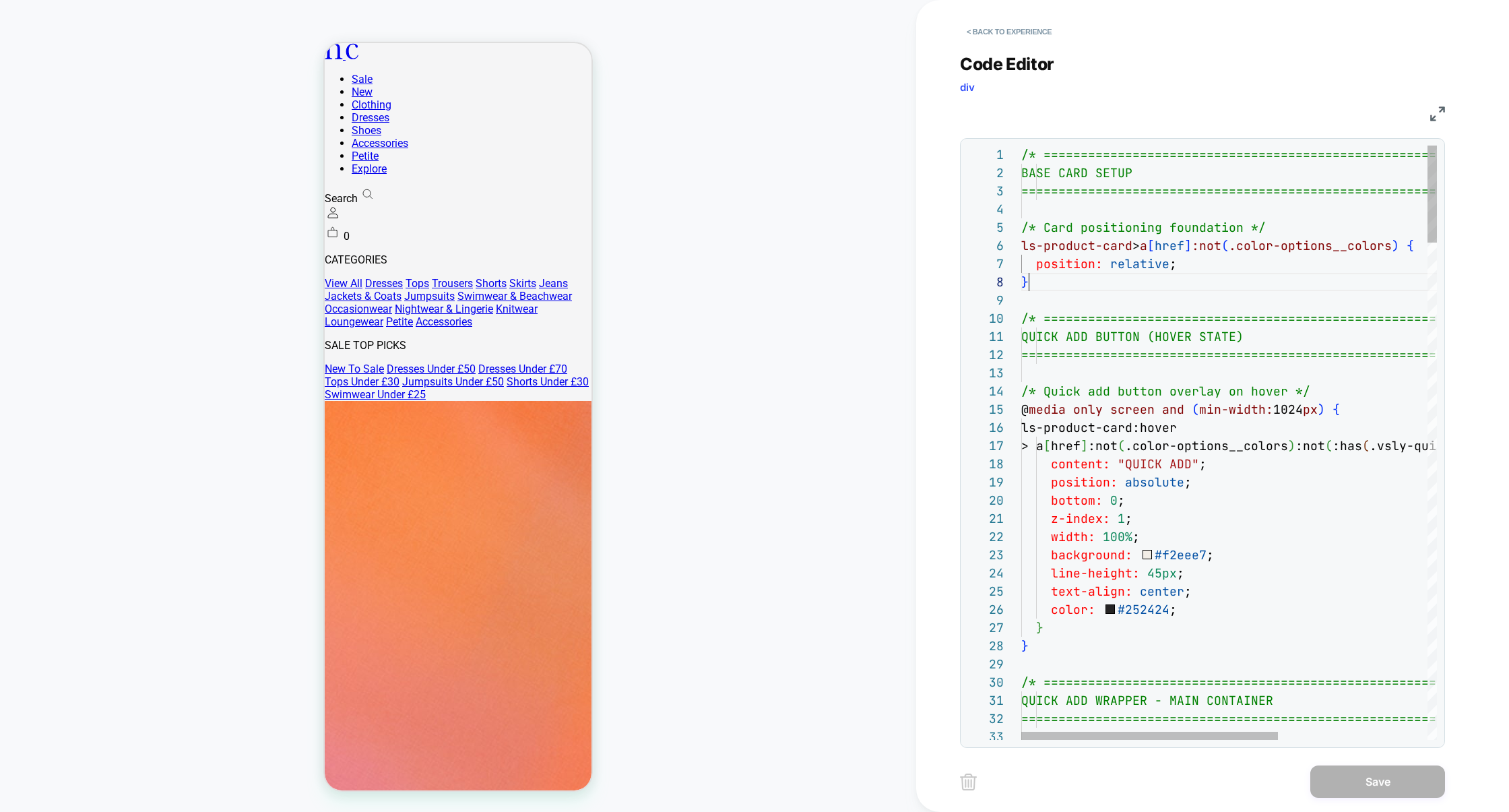
scroll to position [128, 7]
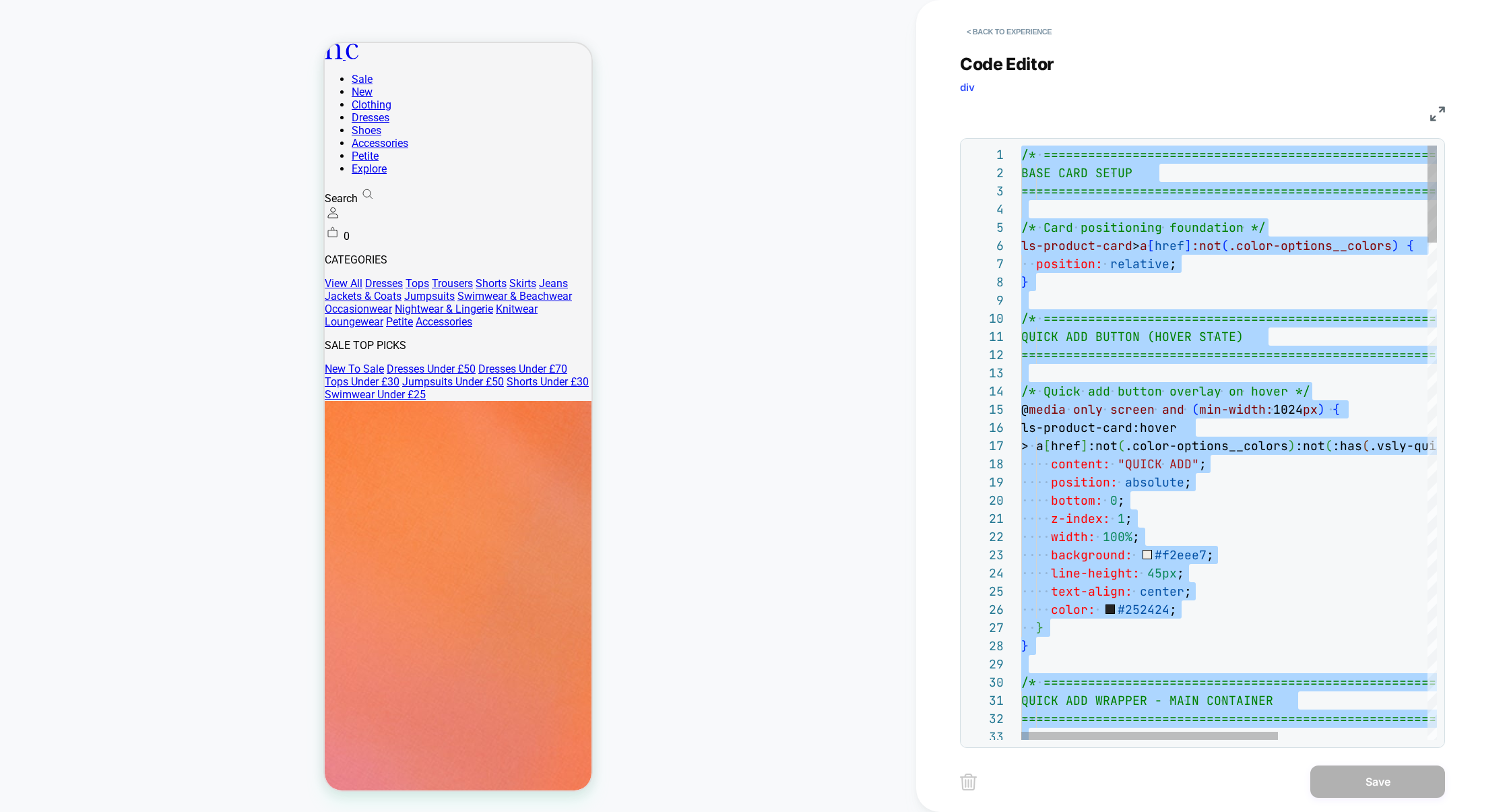
type textarea "**********"
